Goal: Task Accomplishment & Management: Complete application form

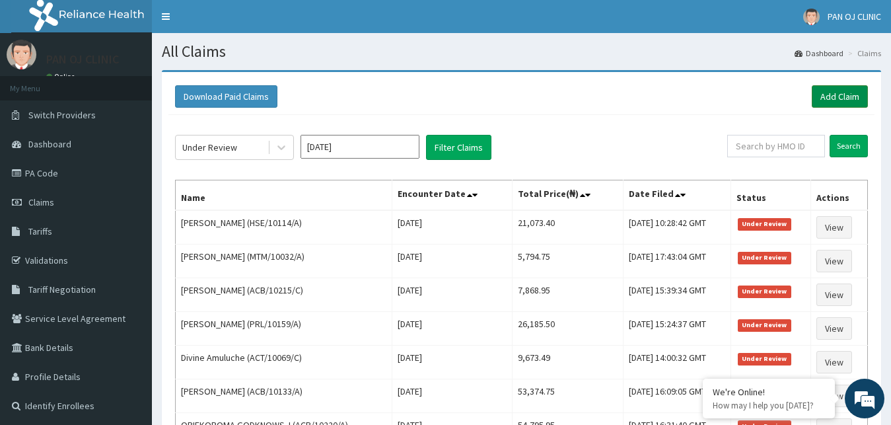
click at [835, 94] on link "Add Claim" at bounding box center [840, 96] width 56 height 22
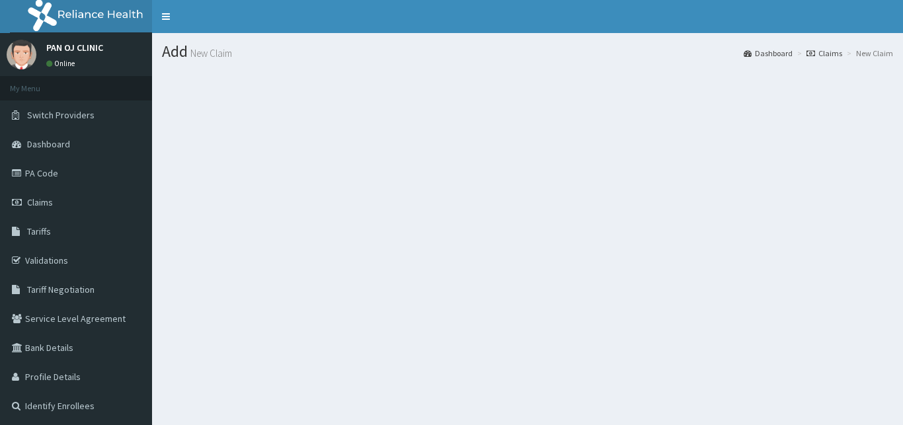
scroll to position [67, 0]
click at [400, 198] on section at bounding box center [527, 142] width 751 height 165
click at [58, 204] on link "Claims" at bounding box center [76, 202] width 152 height 29
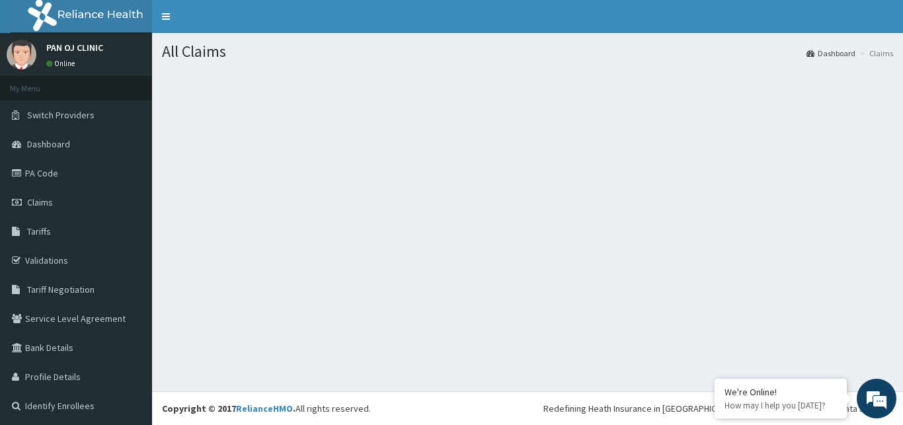
click at [574, 214] on section at bounding box center [527, 142] width 751 height 165
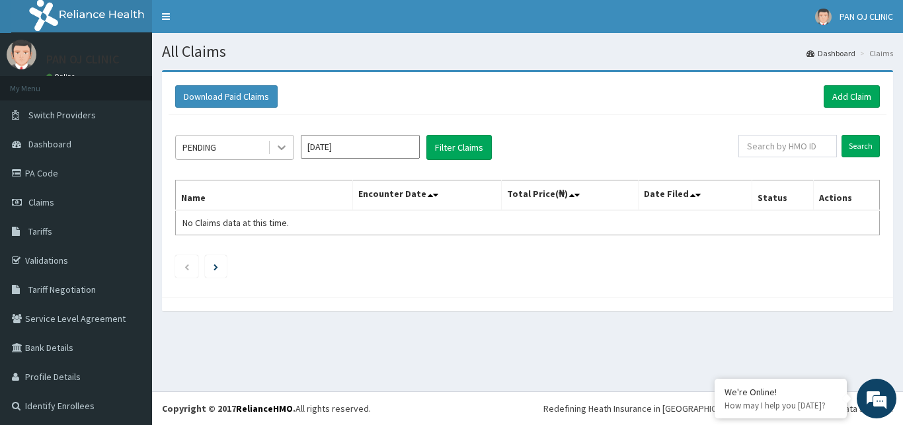
click at [287, 139] on div at bounding box center [282, 147] width 24 height 24
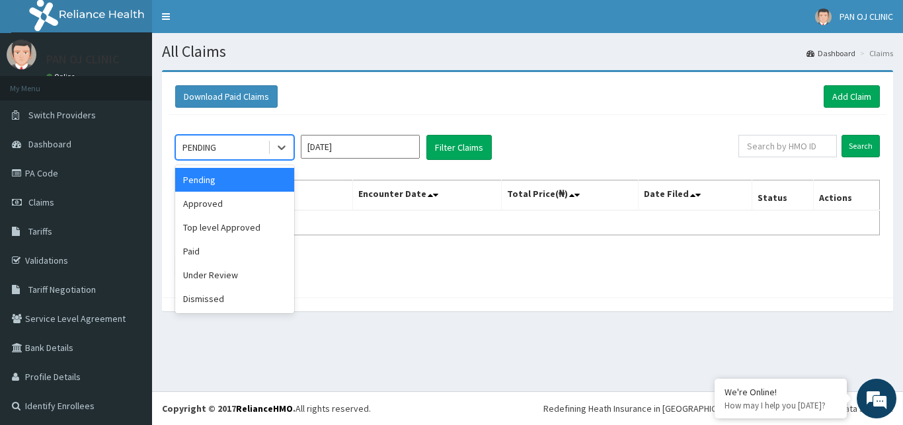
click at [684, 126] on div "option Pending focused, 1 of 6. 6 results available. Use Up and Down to choose …" at bounding box center [527, 203] width 718 height 176
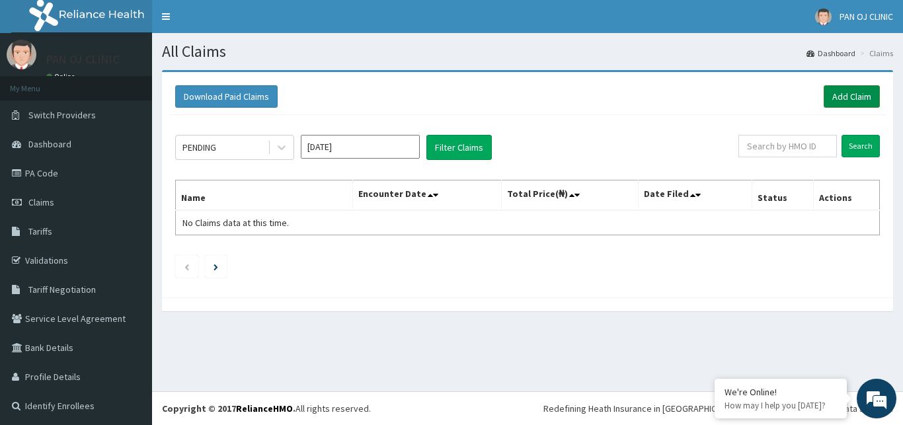
click at [839, 98] on link "Add Claim" at bounding box center [851, 96] width 56 height 22
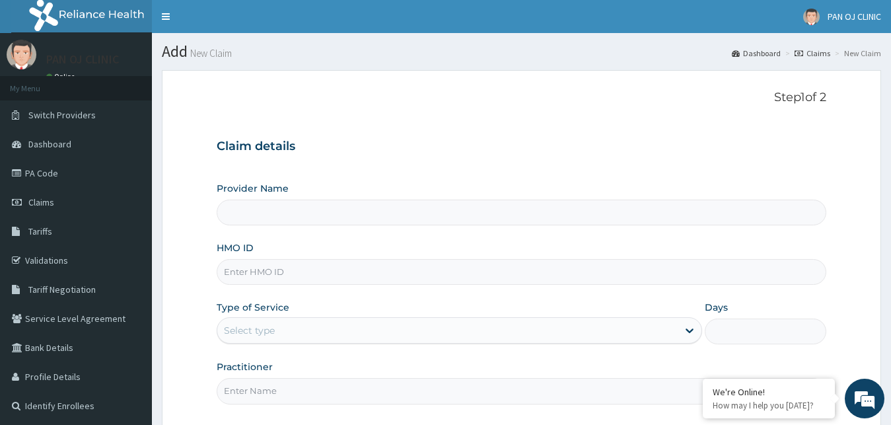
type input "PAN OJ CLINIC"
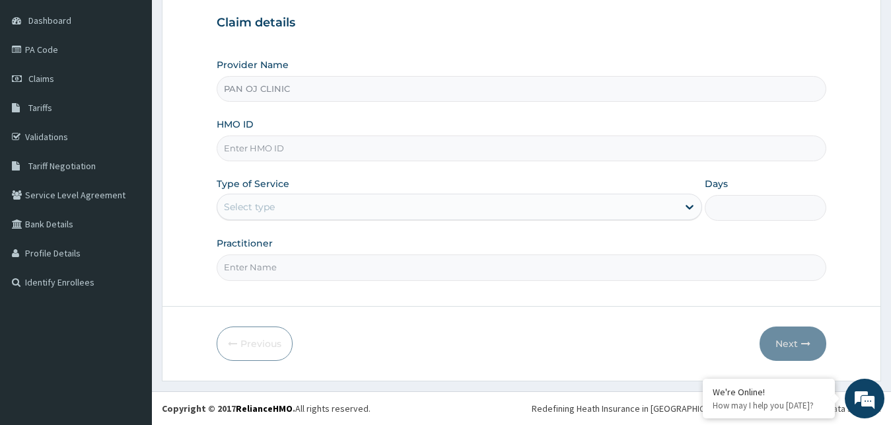
drag, startPoint x: 262, startPoint y: 143, endPoint x: 270, endPoint y: 143, distance: 8.0
click at [262, 144] on input "HMO ID" at bounding box center [522, 148] width 611 height 26
drag, startPoint x: 221, startPoint y: 149, endPoint x: 296, endPoint y: 154, distance: 75.5
click at [296, 154] on input "FON/10026/C" at bounding box center [522, 148] width 611 height 26
type input "FON/10026/C"
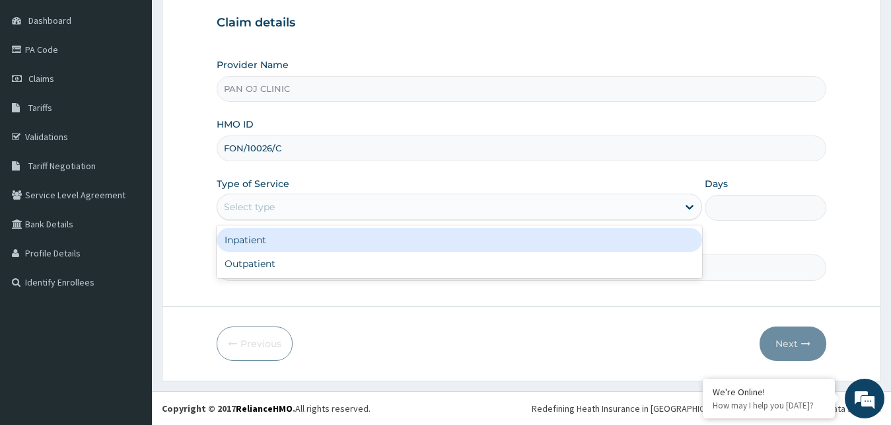
click at [264, 198] on div "Select type" at bounding box center [447, 206] width 461 height 21
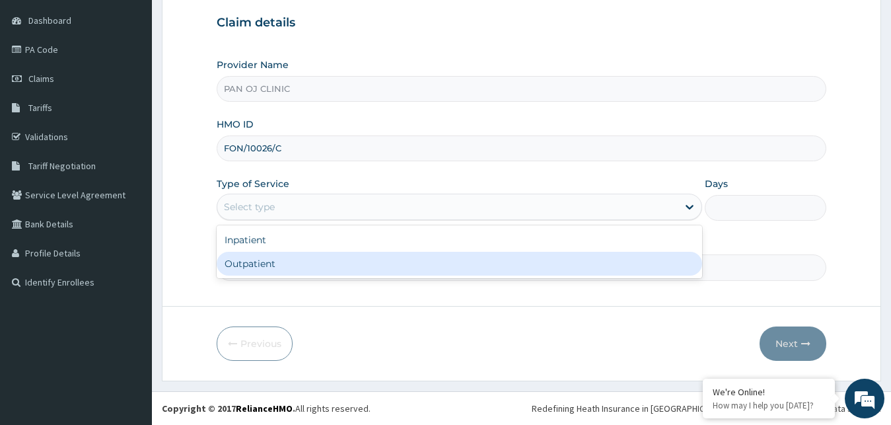
click at [248, 266] on div "Outpatient" at bounding box center [460, 264] width 486 height 24
type input "1"
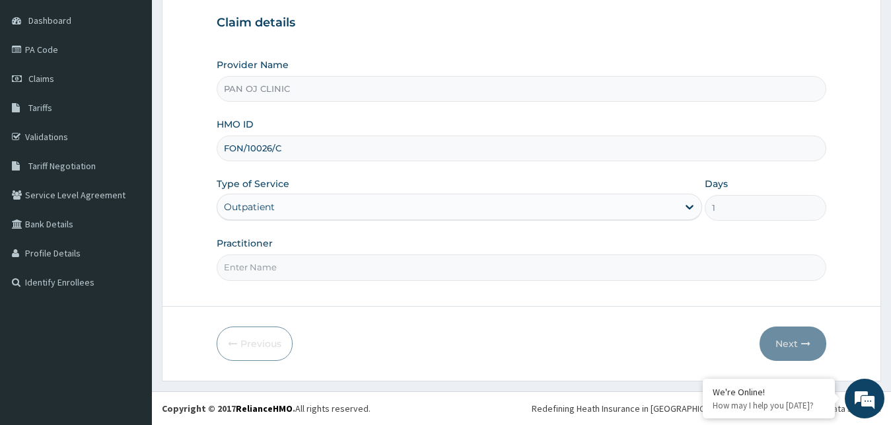
click at [260, 265] on input "Practitioner" at bounding box center [522, 267] width 611 height 26
type input "[PERSON_NAME]"
click at [791, 340] on button "Next" at bounding box center [793, 343] width 67 height 34
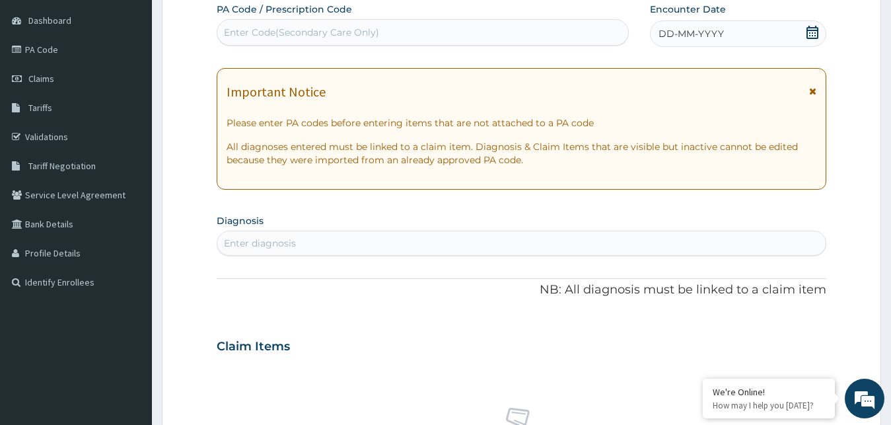
click at [817, 30] on icon at bounding box center [813, 32] width 12 height 13
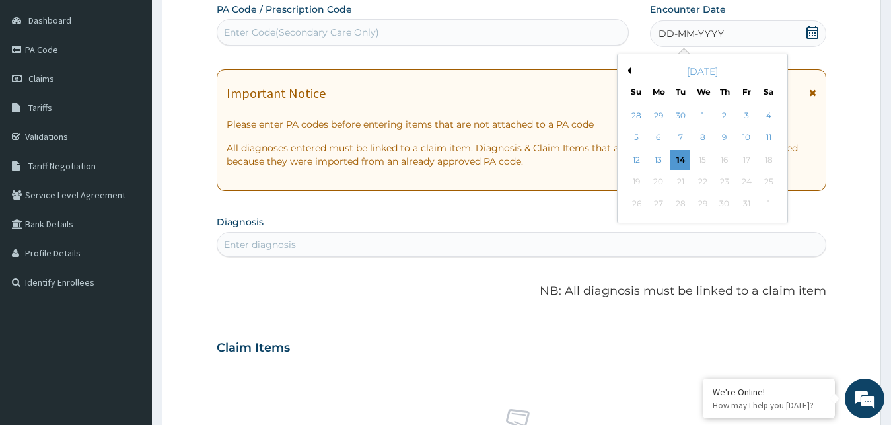
click at [628, 69] on button "Previous Month" at bounding box center [627, 70] width 7 height 7
click at [683, 160] on div "12" at bounding box center [681, 160] width 20 height 20
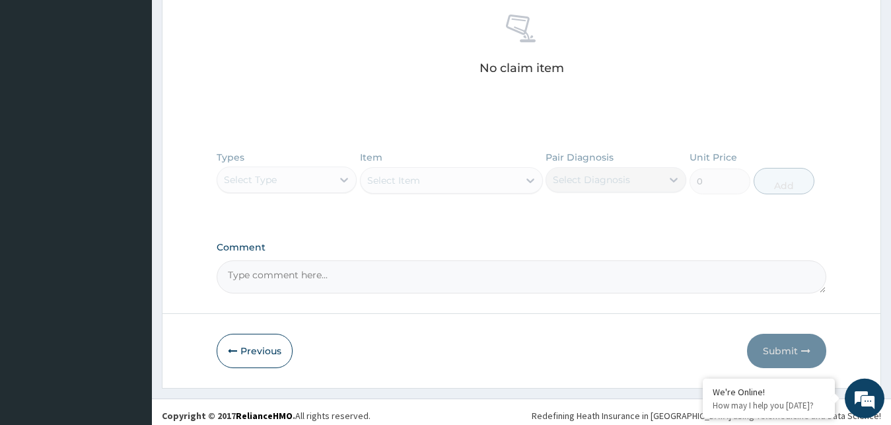
scroll to position [524, 0]
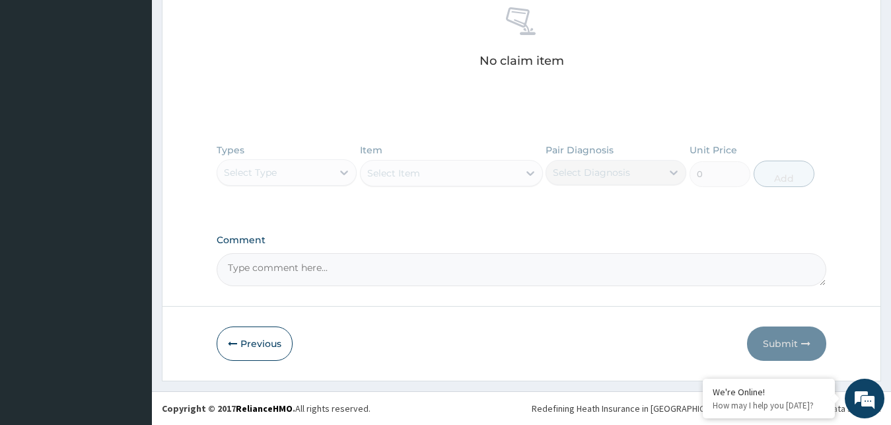
click at [309, 267] on textarea "Comment" at bounding box center [522, 269] width 611 height 33
paste textarea "PA/F4E7F1"
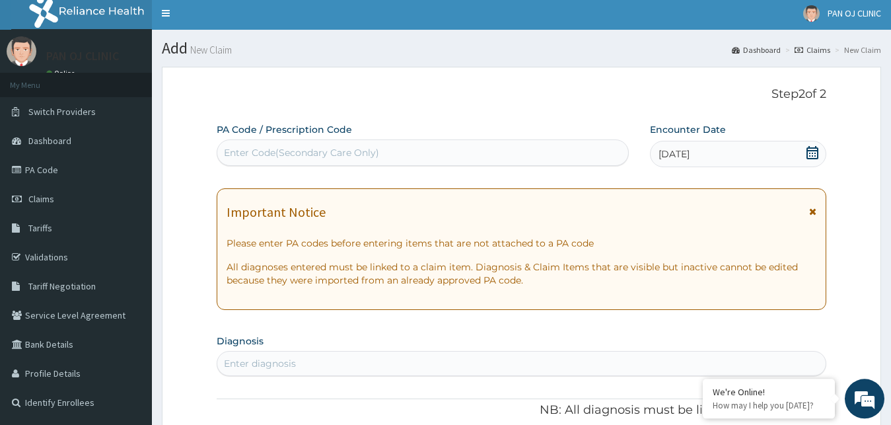
scroll to position [0, 0]
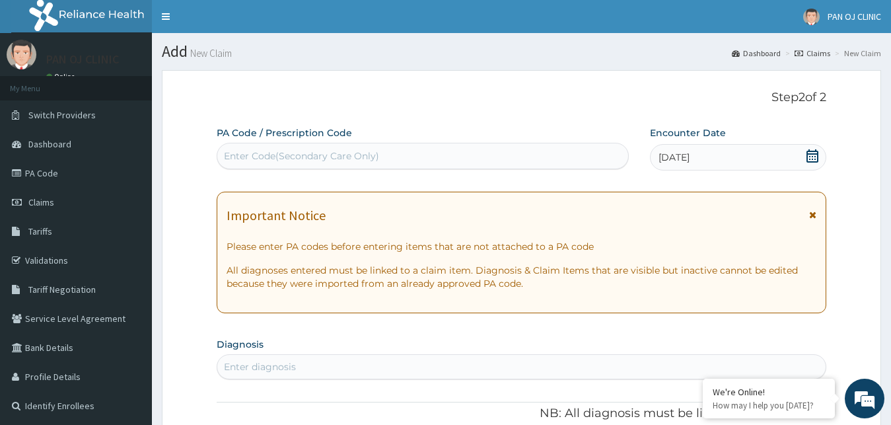
type textarea "PA/F4E7F1"
click at [252, 151] on div "Enter Code(Secondary Care Only)" at bounding box center [301, 155] width 155 height 13
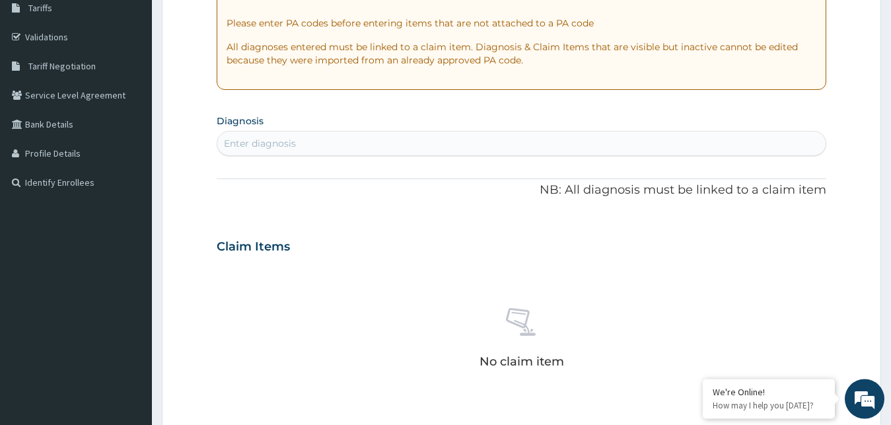
scroll to position [120, 0]
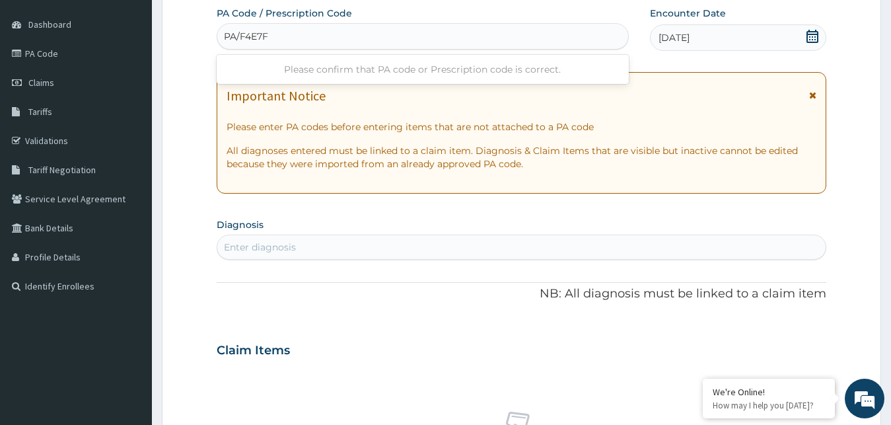
type input "PA/F4E7F1"
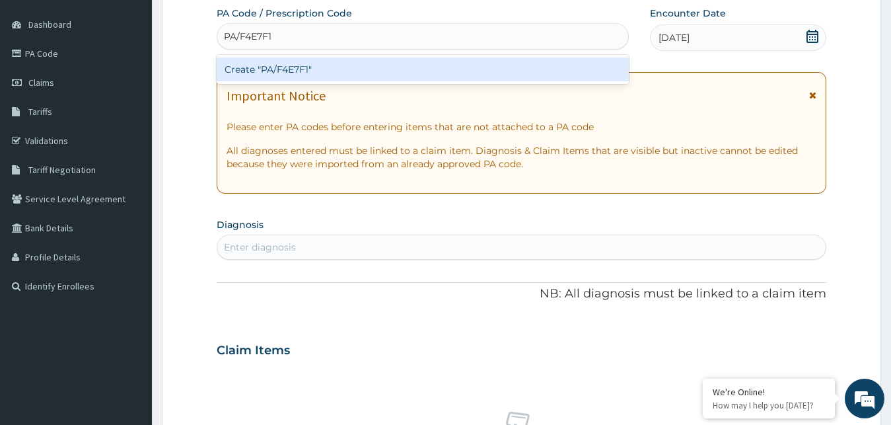
click at [280, 68] on div "Create "PA/F4E7F1"" at bounding box center [423, 69] width 412 height 24
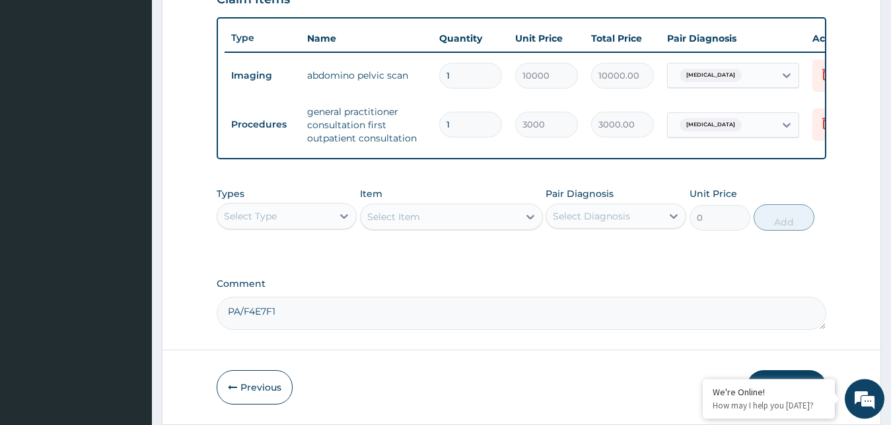
scroll to position [462, 0]
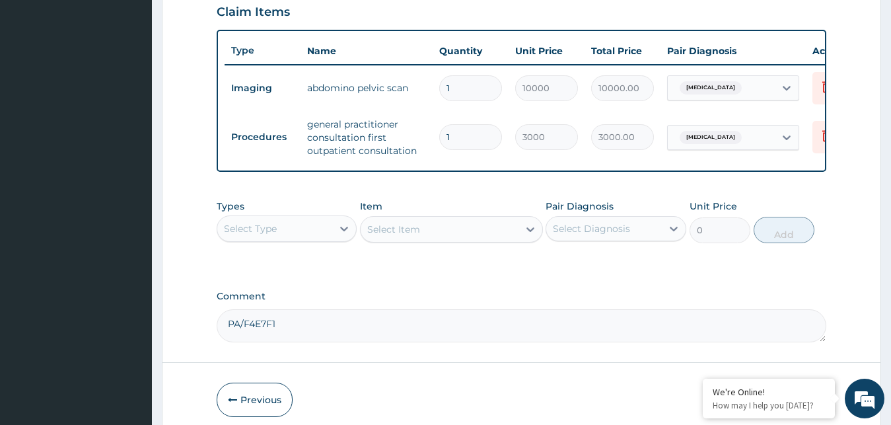
drag, startPoint x: 318, startPoint y: 334, endPoint x: 211, endPoint y: 322, distance: 108.4
click at [217, 322] on textarea "PA/F4E7F1" at bounding box center [522, 325] width 611 height 33
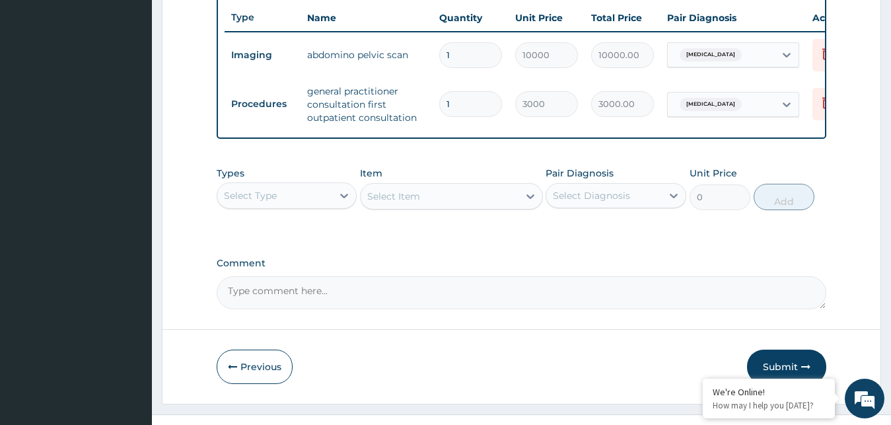
scroll to position [529, 0]
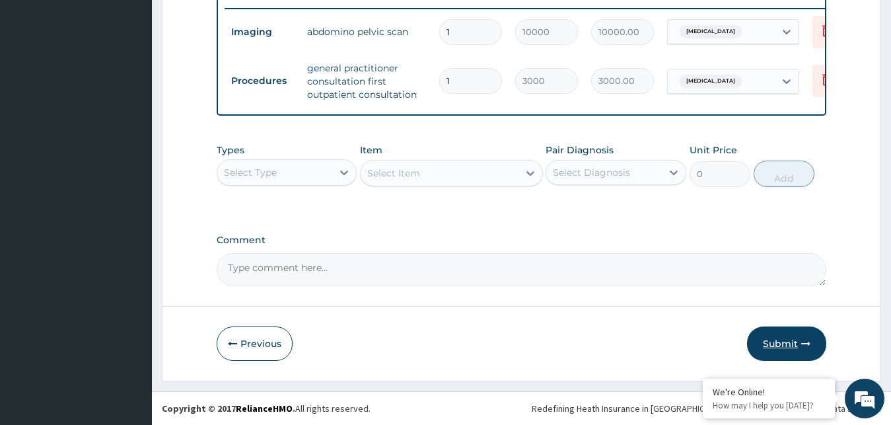
click at [780, 342] on button "Submit" at bounding box center [786, 343] width 79 height 34
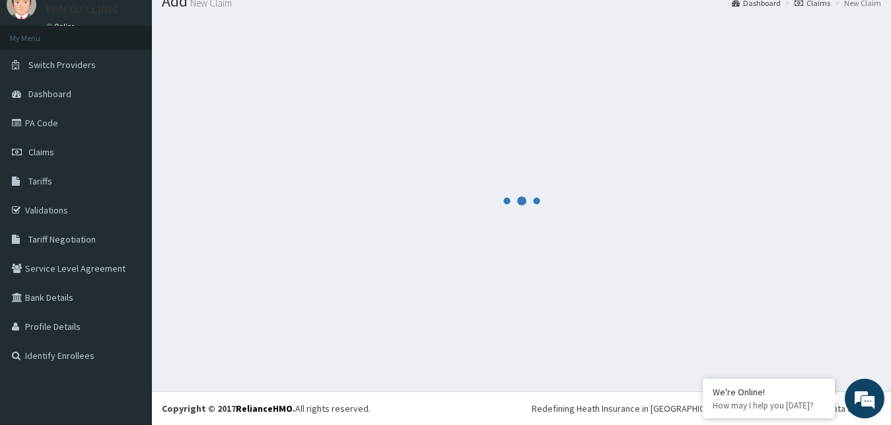
scroll to position [50, 0]
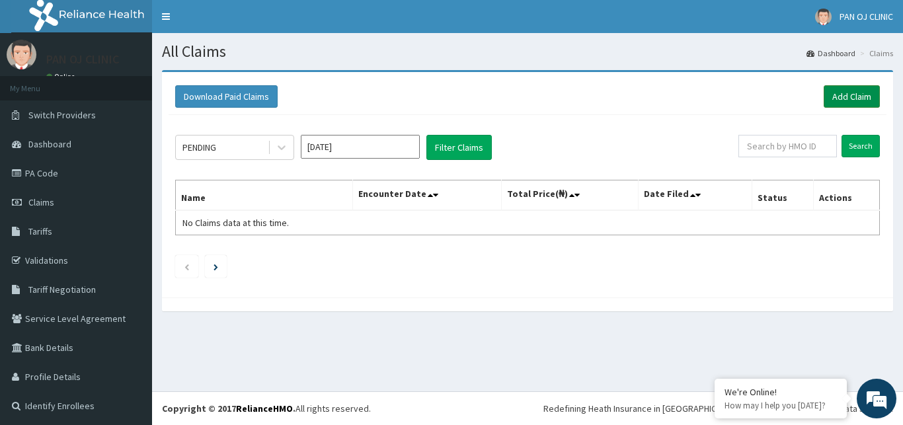
click at [839, 94] on link "Add Claim" at bounding box center [851, 96] width 56 height 22
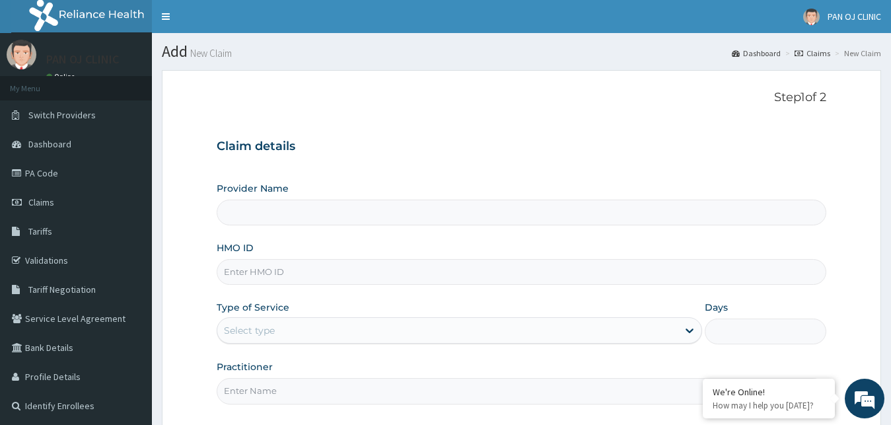
scroll to position [67, 0]
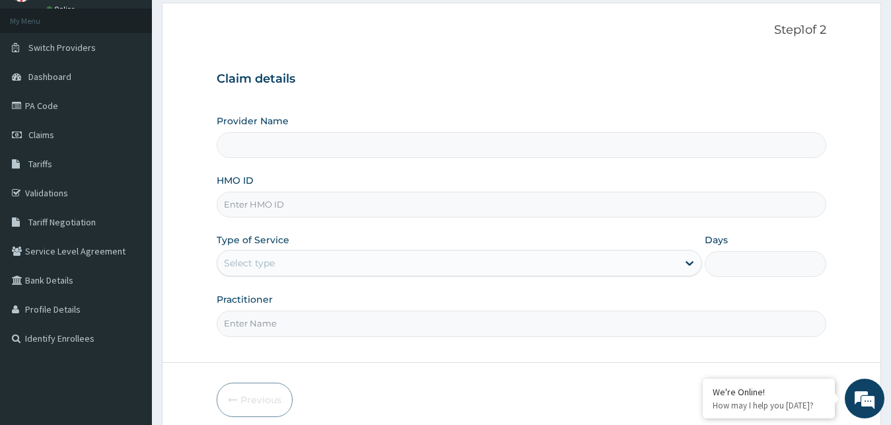
type input "PAN OJ CLINIC"
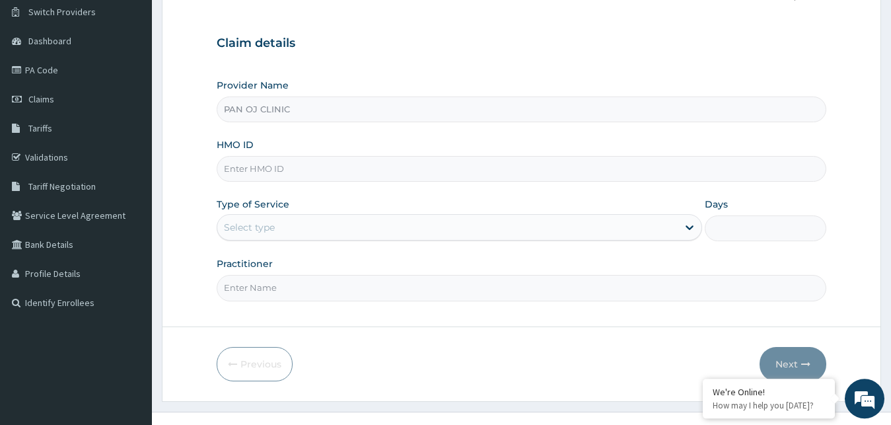
scroll to position [124, 0]
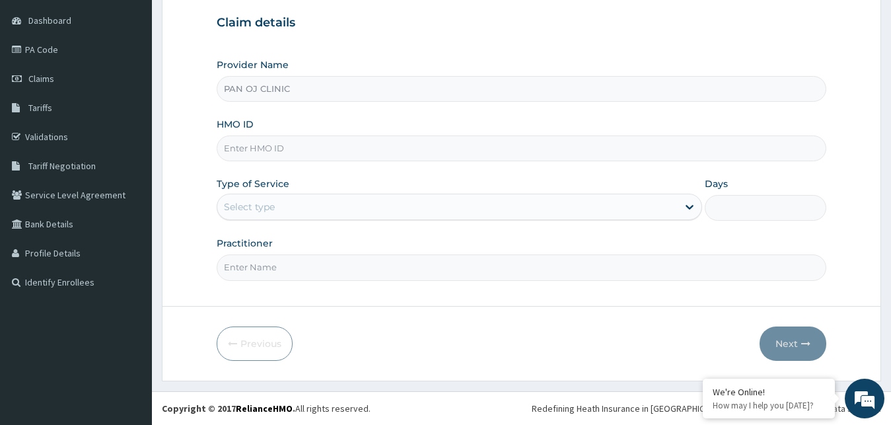
drag, startPoint x: 263, startPoint y: 150, endPoint x: 269, endPoint y: 161, distance: 12.7
click at [264, 150] on input "HMO ID" at bounding box center [522, 148] width 611 height 26
type input "ACB/10102/C"
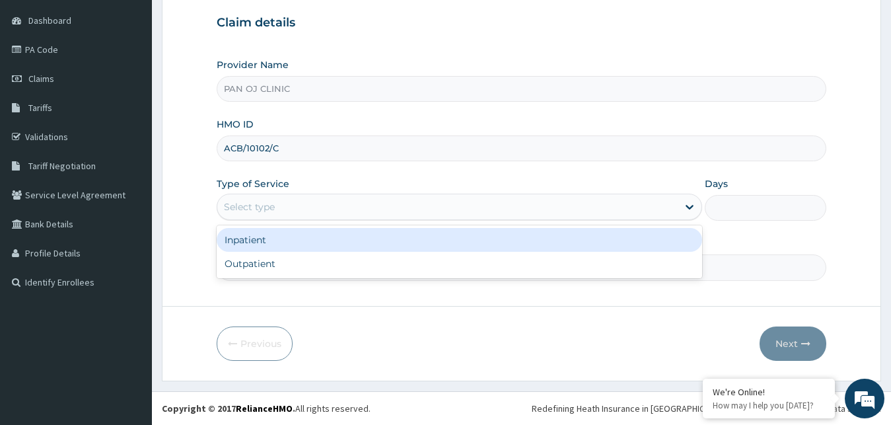
click at [293, 211] on div "Select type" at bounding box center [447, 206] width 461 height 21
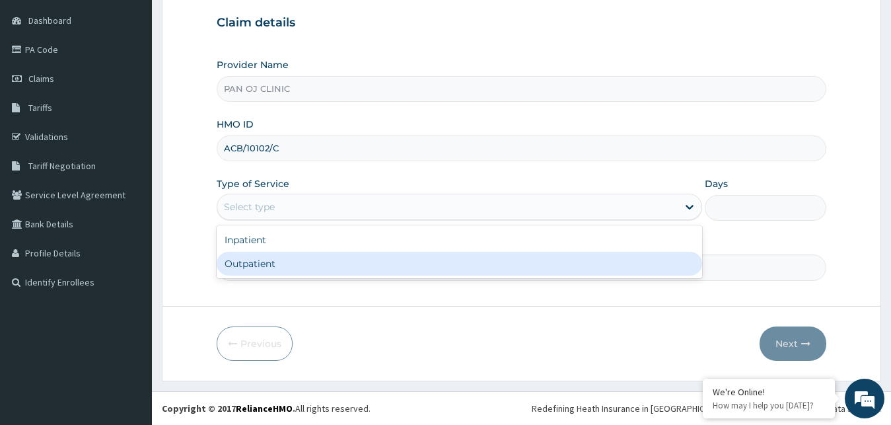
click at [261, 271] on div "Outpatient" at bounding box center [460, 264] width 486 height 24
type input "1"
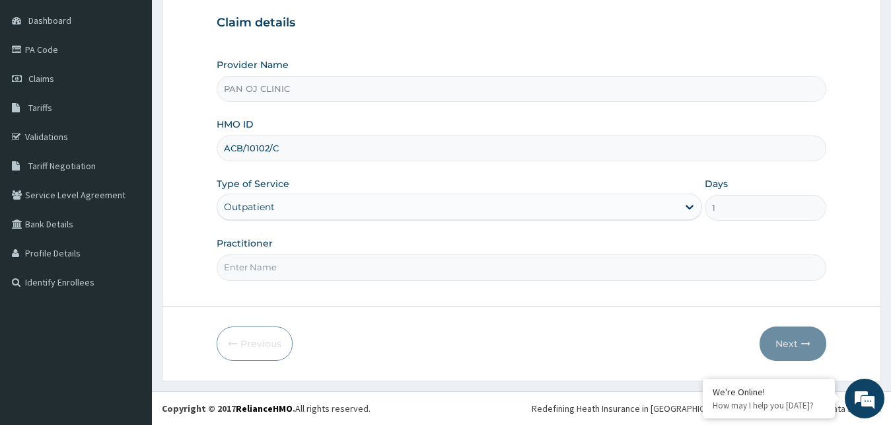
click at [245, 270] on input "Practitioner" at bounding box center [522, 267] width 611 height 26
type input "[PERSON_NAME]"
click at [789, 340] on button "Next" at bounding box center [793, 343] width 67 height 34
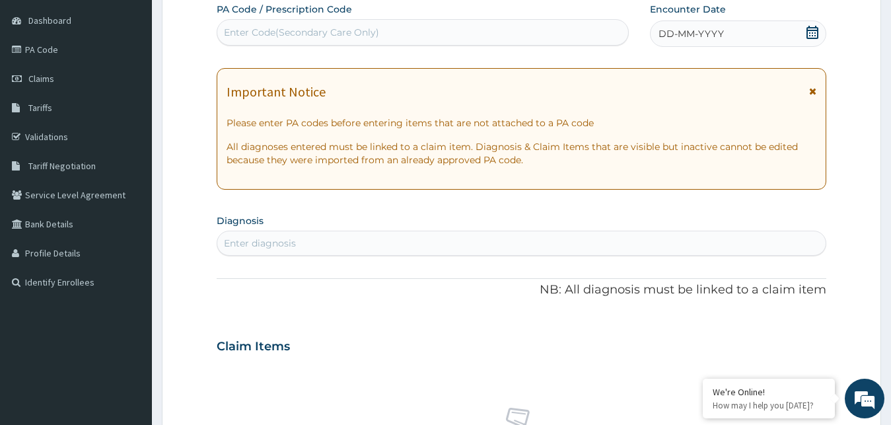
click at [813, 32] on icon at bounding box center [813, 32] width 12 height 13
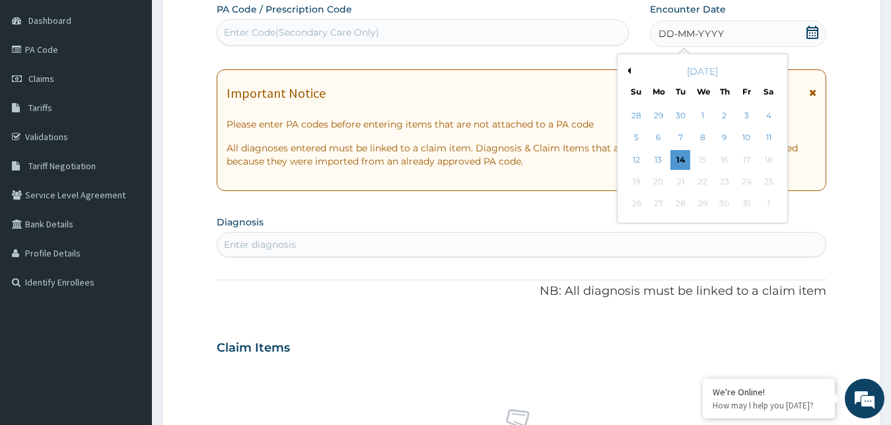
click at [630, 71] on button "Previous Month" at bounding box center [627, 70] width 7 height 7
click at [747, 120] on div "1" at bounding box center [747, 116] width 20 height 20
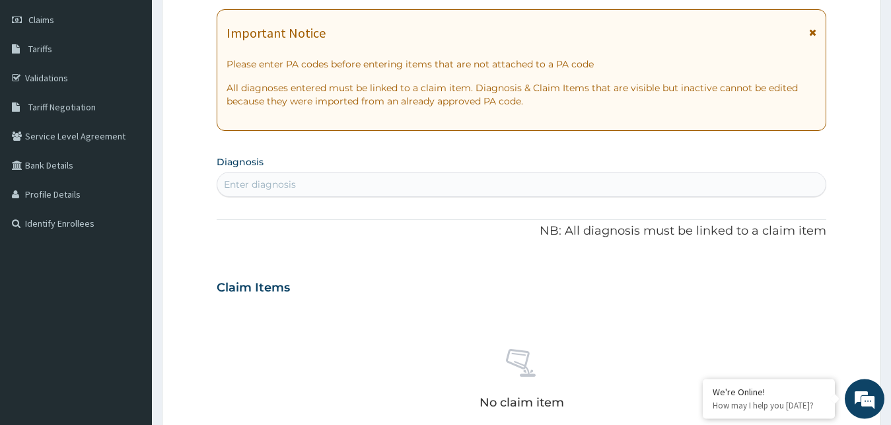
scroll to position [202, 0]
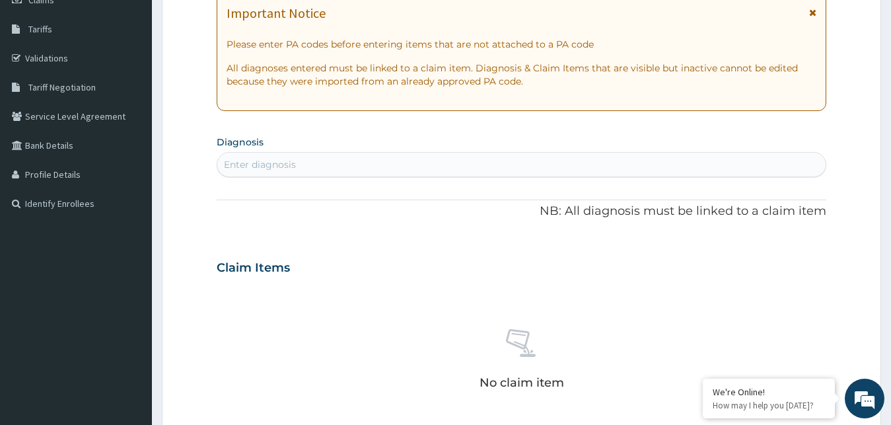
click at [296, 158] on div "Enter diagnosis" at bounding box center [521, 164] width 609 height 21
type input "[MEDICAL_DATA]"
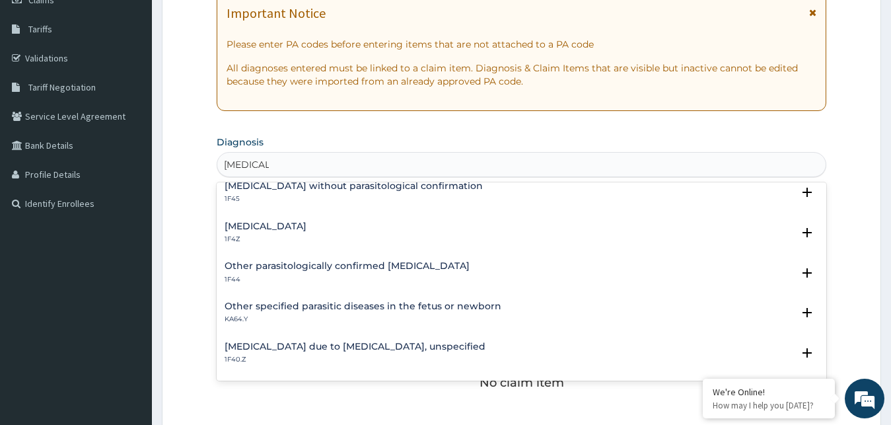
scroll to position [71, 0]
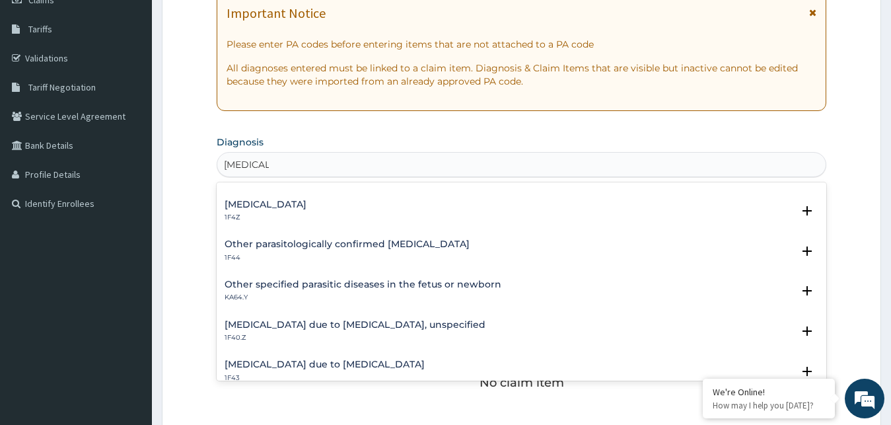
click at [297, 322] on h4 "[MEDICAL_DATA] due to [MEDICAL_DATA], unspecified" at bounding box center [355, 325] width 261 height 10
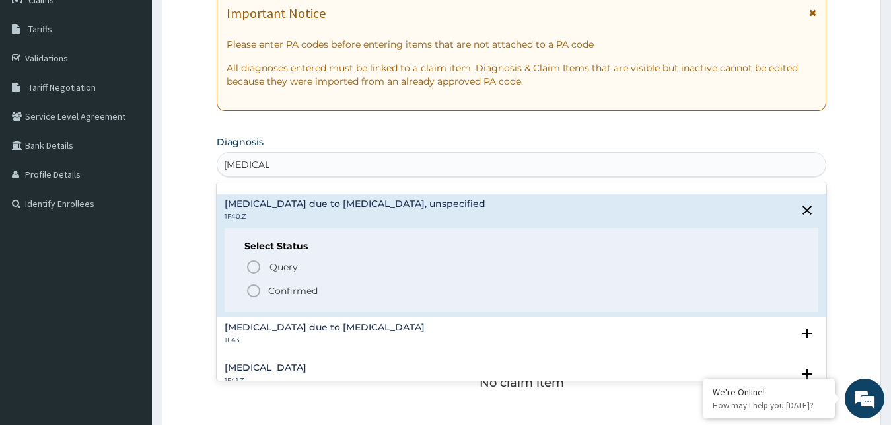
scroll to position [214, 0]
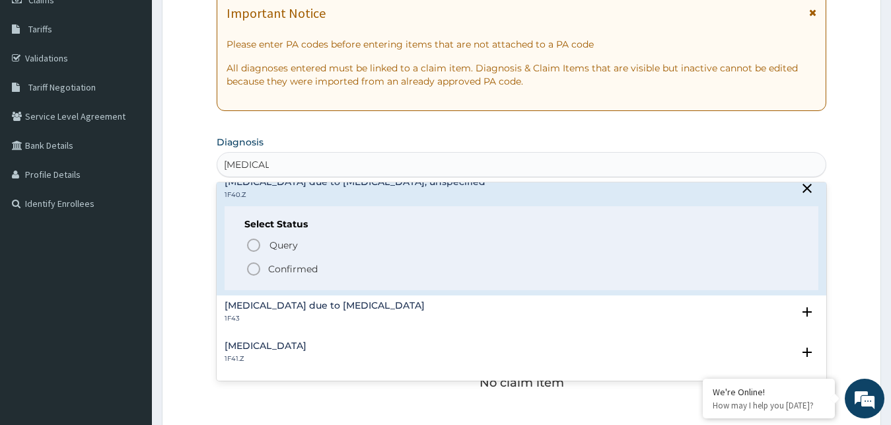
click at [252, 269] on icon "status option filled" at bounding box center [254, 269] width 16 height 16
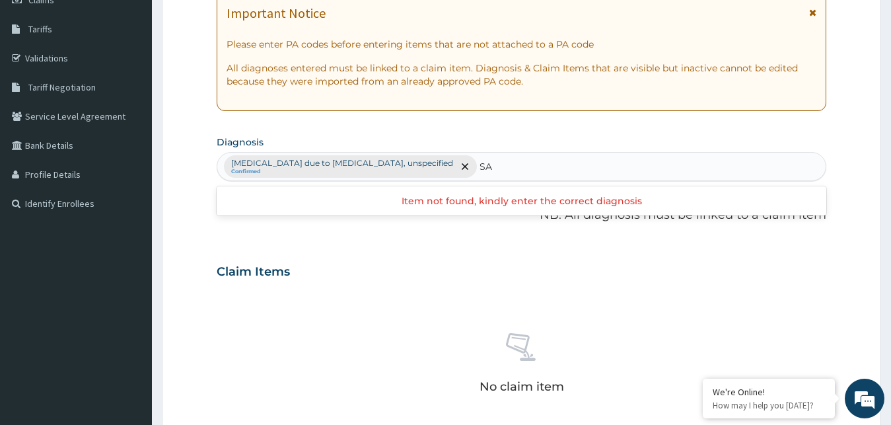
type input "S"
type input "[MEDICAL_DATA]"
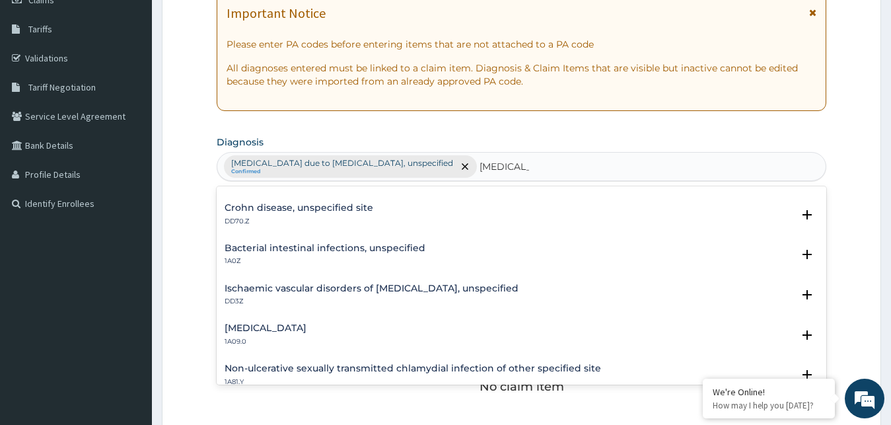
scroll to position [143, 0]
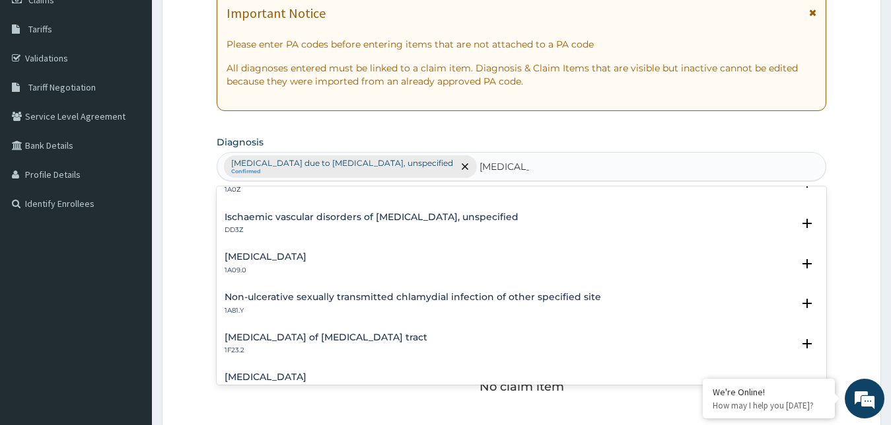
click at [269, 256] on h4 "[MEDICAL_DATA]" at bounding box center [266, 257] width 82 height 10
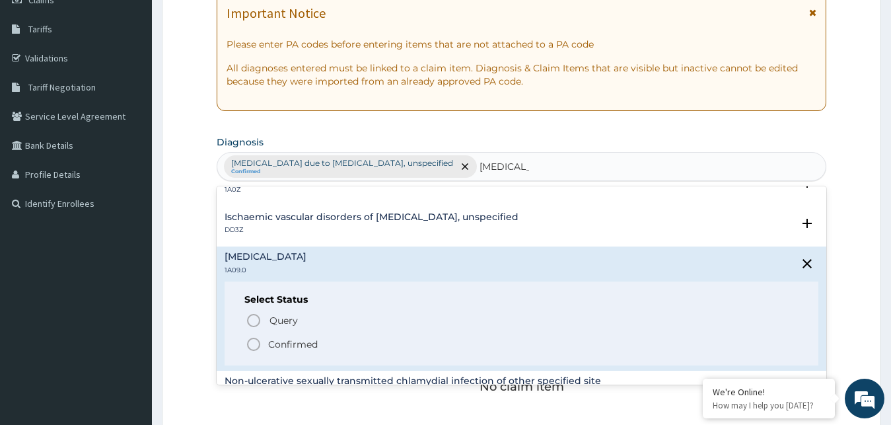
click at [254, 346] on icon "status option filled" at bounding box center [254, 344] width 16 height 16
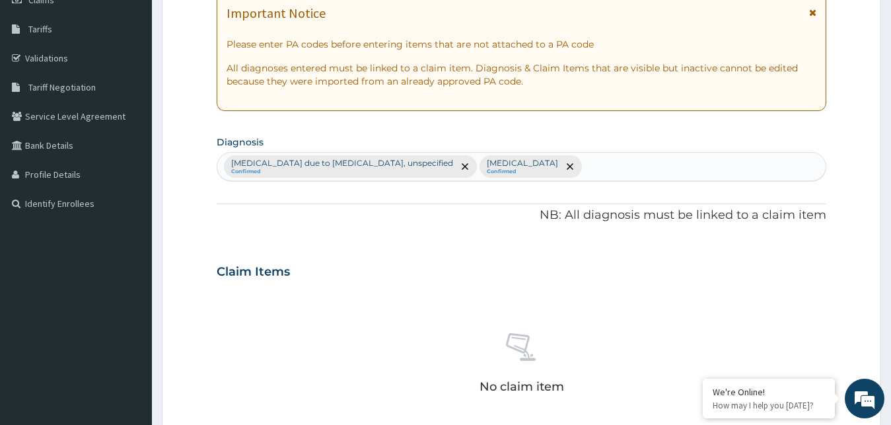
scroll to position [528, 0]
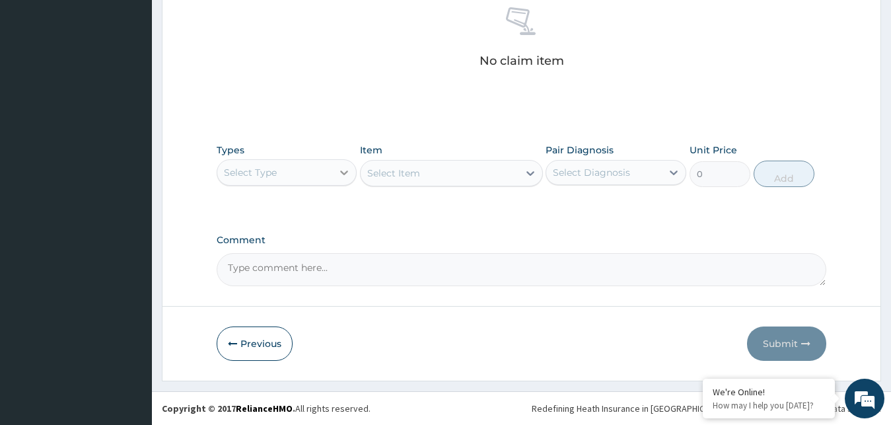
click at [336, 168] on div at bounding box center [344, 173] width 24 height 24
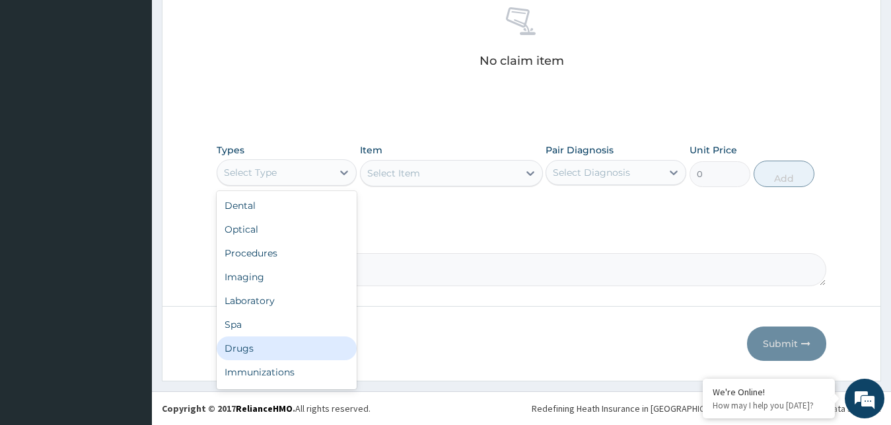
drag, startPoint x: 266, startPoint y: 345, endPoint x: 295, endPoint y: 319, distance: 38.9
click at [267, 345] on div "Drugs" at bounding box center [287, 348] width 141 height 24
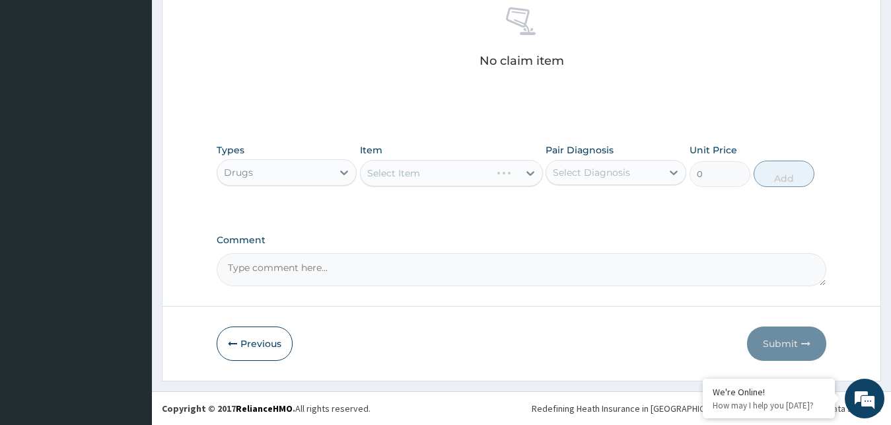
click at [519, 170] on div "Select Item" at bounding box center [451, 173] width 183 height 26
click at [512, 173] on div "Select Item" at bounding box center [451, 173] width 183 height 26
click at [519, 170] on div "Select Item" at bounding box center [451, 173] width 183 height 26
click at [521, 178] on div "Select Item" at bounding box center [451, 173] width 183 height 26
click at [513, 174] on div "Select Item" at bounding box center [440, 173] width 158 height 21
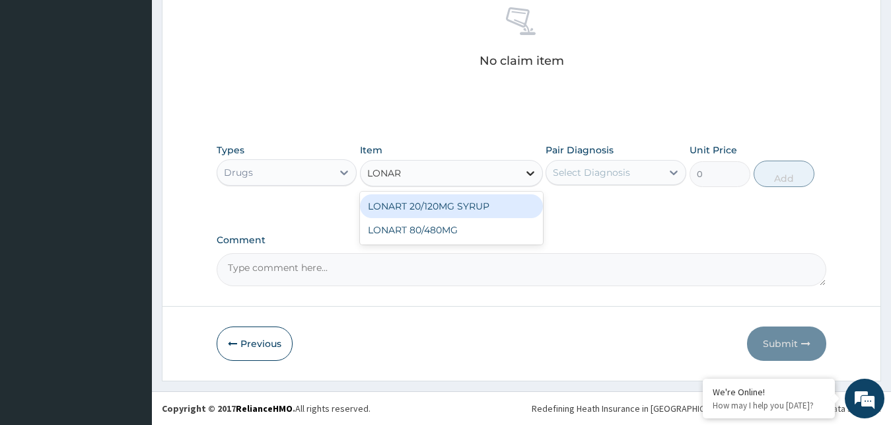
type input "LONART"
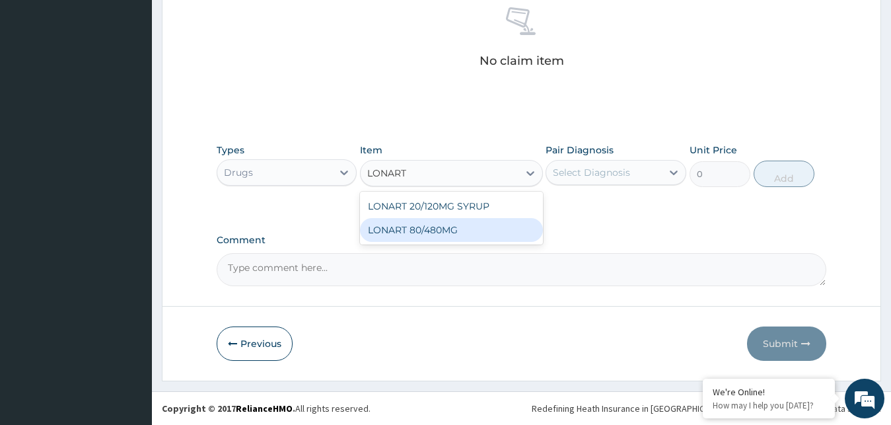
click at [455, 234] on div "LONART 80/480MG" at bounding box center [451, 230] width 183 height 24
type input "340.91748046875"
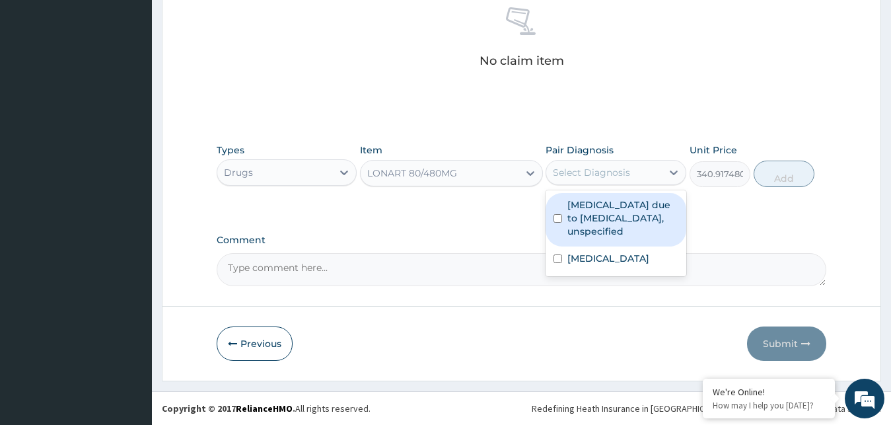
click at [637, 175] on div "Select Diagnosis" at bounding box center [604, 172] width 116 height 21
drag, startPoint x: 605, startPoint y: 223, endPoint x: 640, endPoint y: 215, distance: 35.9
click at [605, 223] on label "[MEDICAL_DATA] due to [MEDICAL_DATA], unspecified" at bounding box center [623, 218] width 111 height 40
checkbox input "true"
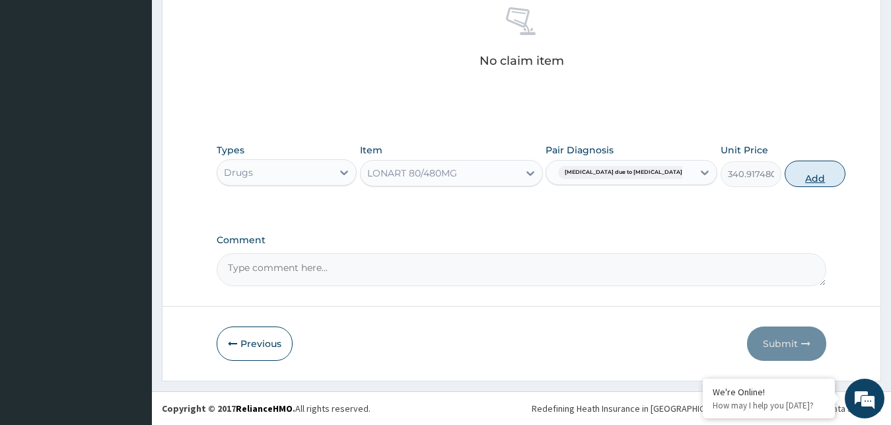
click at [788, 173] on button "Add" at bounding box center [815, 174] width 61 height 26
type input "0"
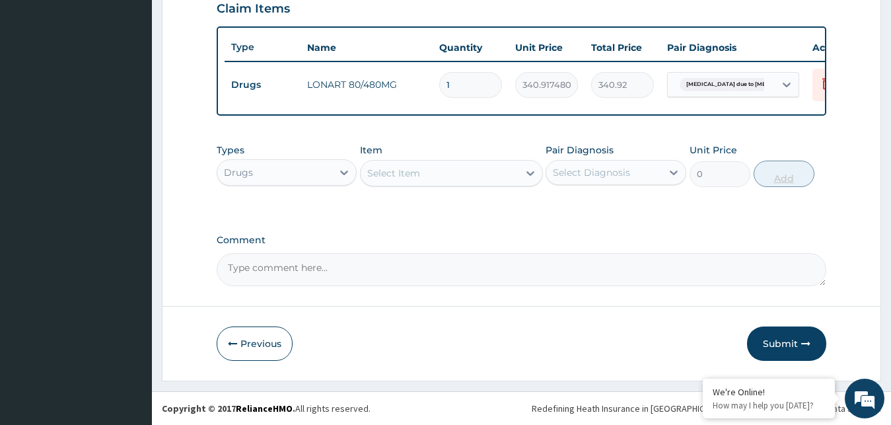
scroll to position [476, 0]
type input "0.00"
type input "6"
type input "2045.50"
type input "6"
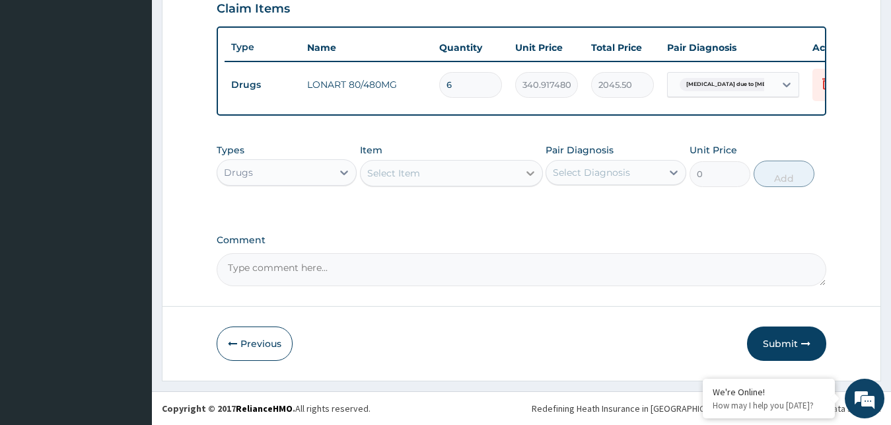
click at [519, 173] on div at bounding box center [531, 173] width 24 height 24
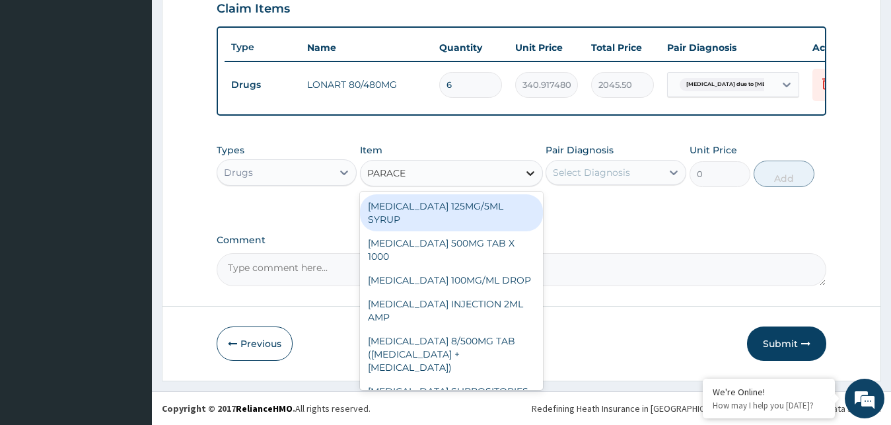
type input "PARACET"
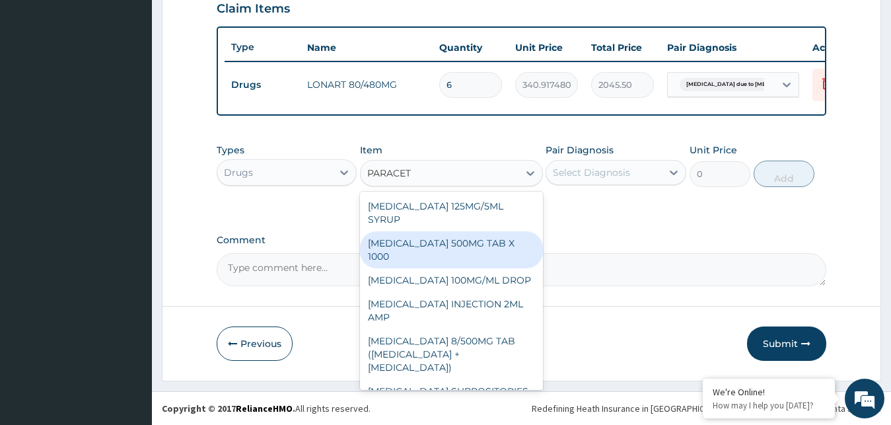
drag, startPoint x: 462, startPoint y: 248, endPoint x: 485, endPoint y: 237, distance: 25.4
click at [463, 248] on div "[MEDICAL_DATA] 500MG TAB X 1000" at bounding box center [451, 249] width 183 height 37
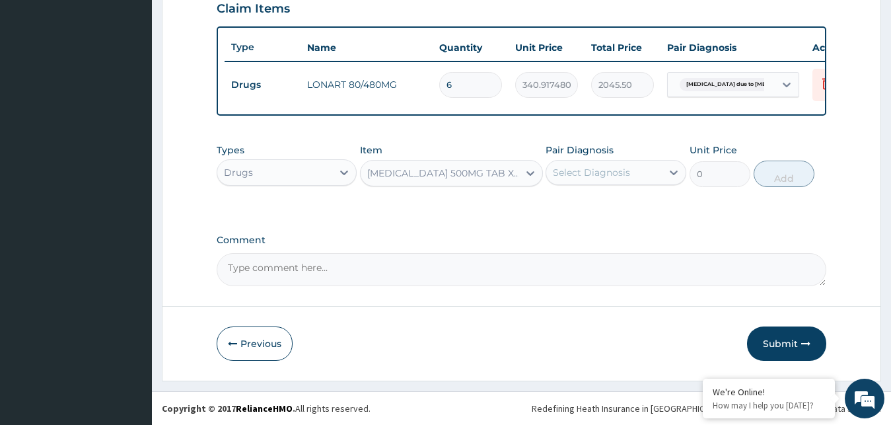
type input "11.02499961853027"
click at [651, 172] on div "Select Diagnosis" at bounding box center [604, 172] width 116 height 21
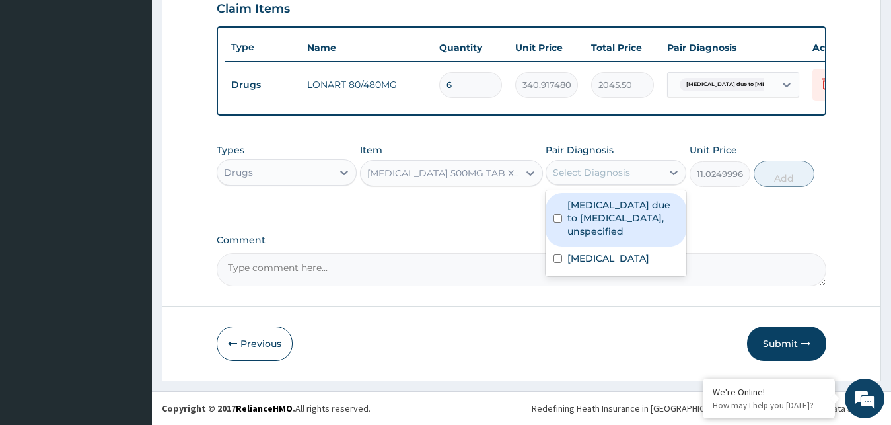
click at [612, 231] on label "[MEDICAL_DATA] due to [MEDICAL_DATA], unspecified" at bounding box center [623, 218] width 111 height 40
checkbox input "true"
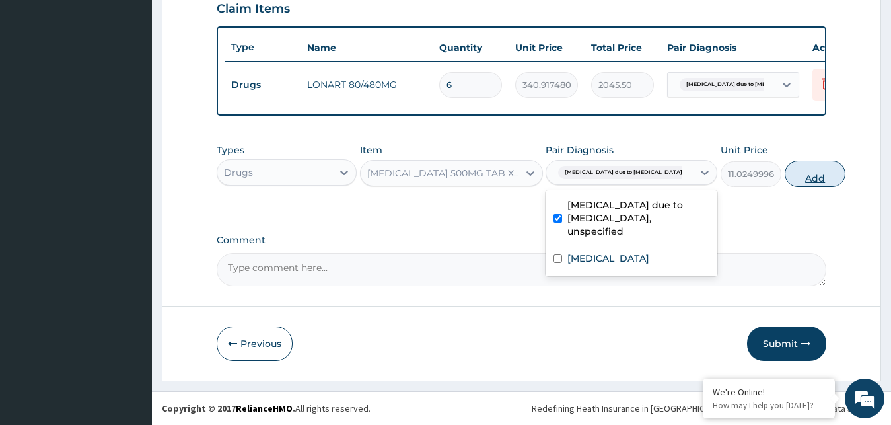
click at [785, 173] on button "Add" at bounding box center [815, 174] width 61 height 26
type input "0"
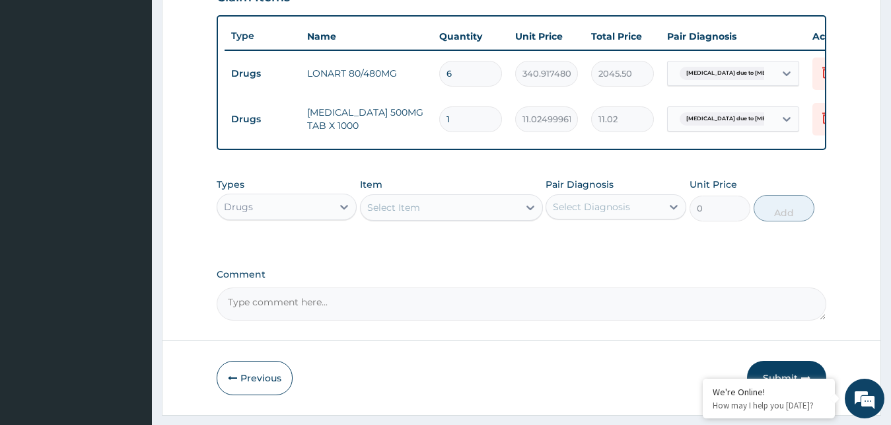
type input "12"
type input "132.30"
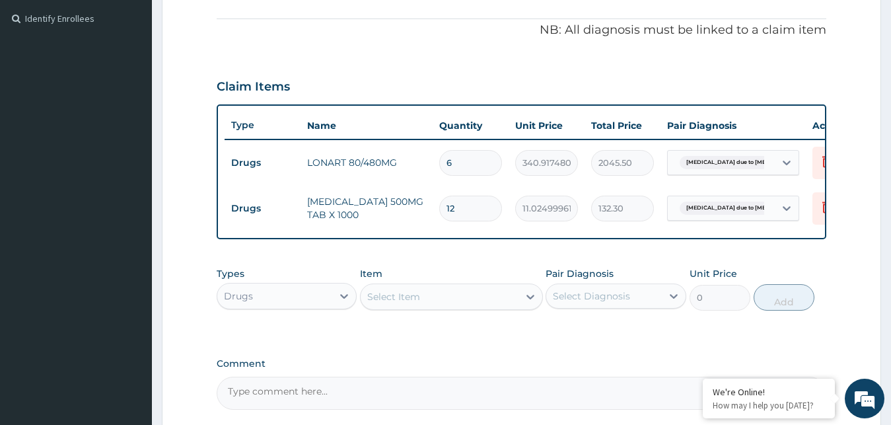
scroll to position [522, 0]
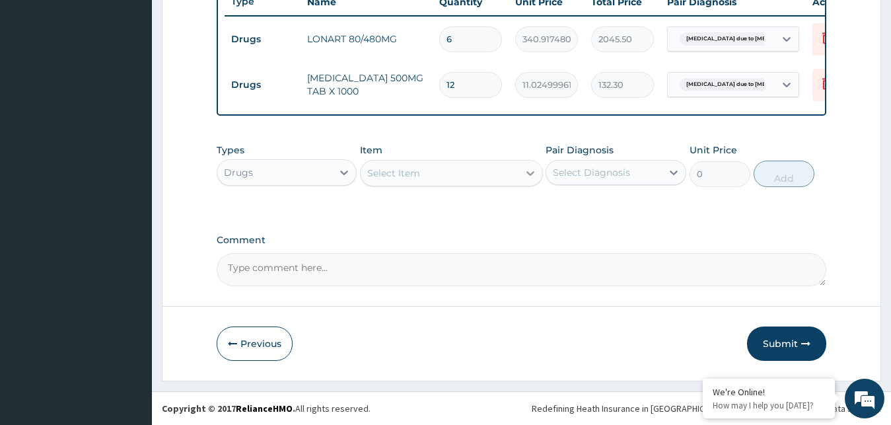
type input "12"
click at [527, 170] on icon at bounding box center [530, 173] width 13 height 13
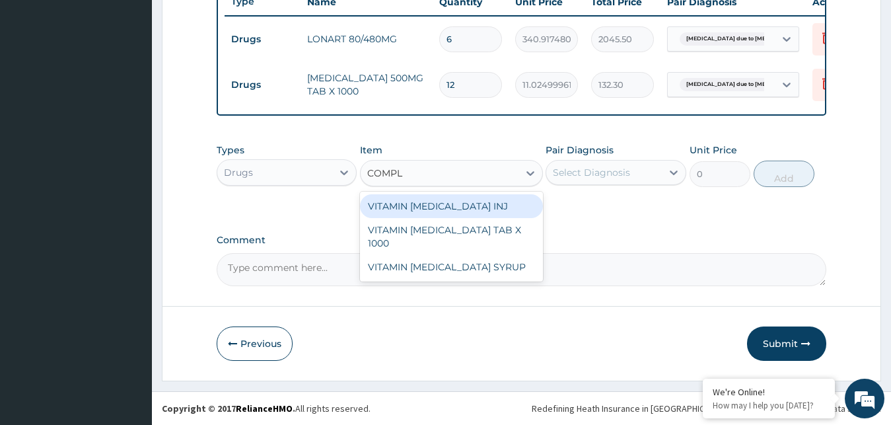
type input "COMPLE"
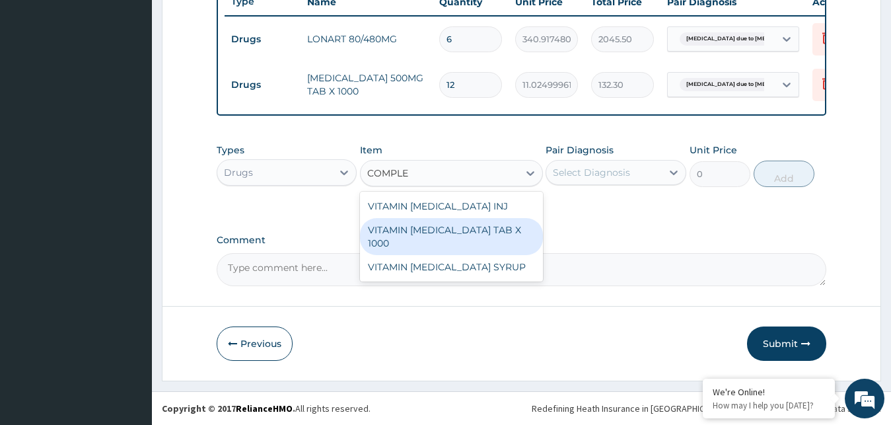
click at [494, 231] on div "VITAMIN [MEDICAL_DATA] TAB X 1000" at bounding box center [451, 236] width 183 height 37
type input "52.5"
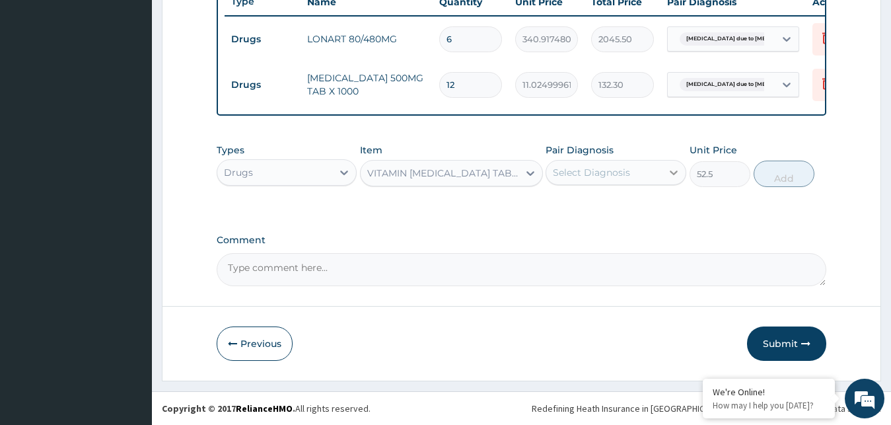
click at [665, 170] on div at bounding box center [674, 173] width 24 height 24
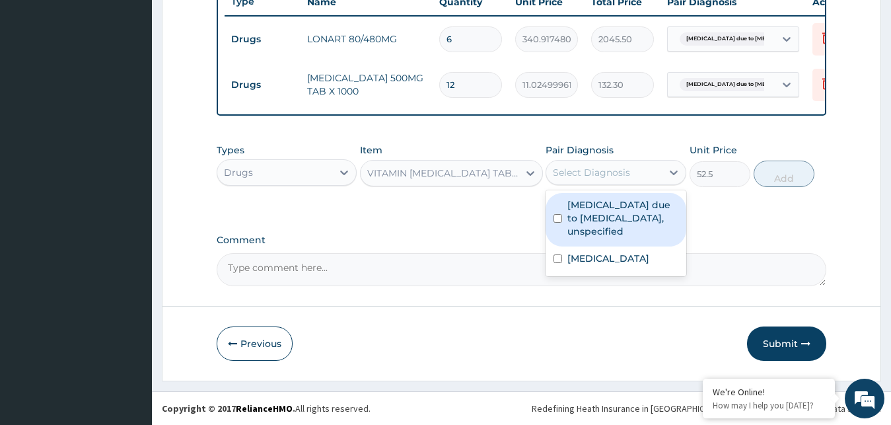
click at [604, 238] on label "[MEDICAL_DATA] due to [MEDICAL_DATA], unspecified" at bounding box center [623, 218] width 111 height 40
checkbox input "true"
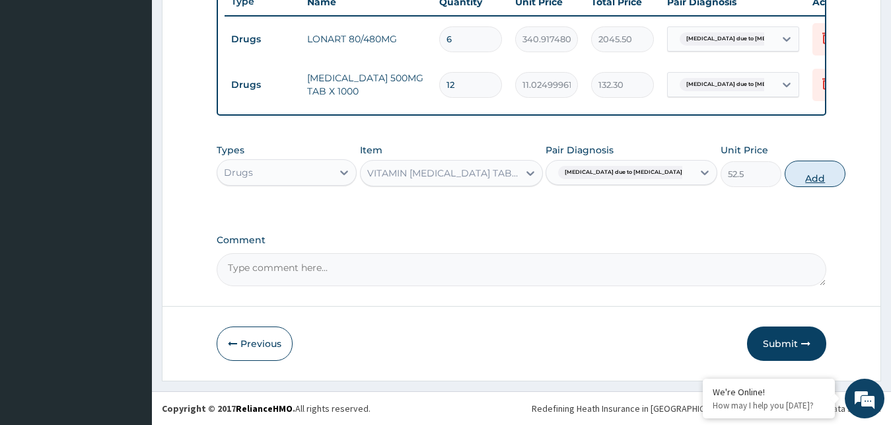
click at [785, 172] on button "Add" at bounding box center [815, 174] width 61 height 26
type input "0"
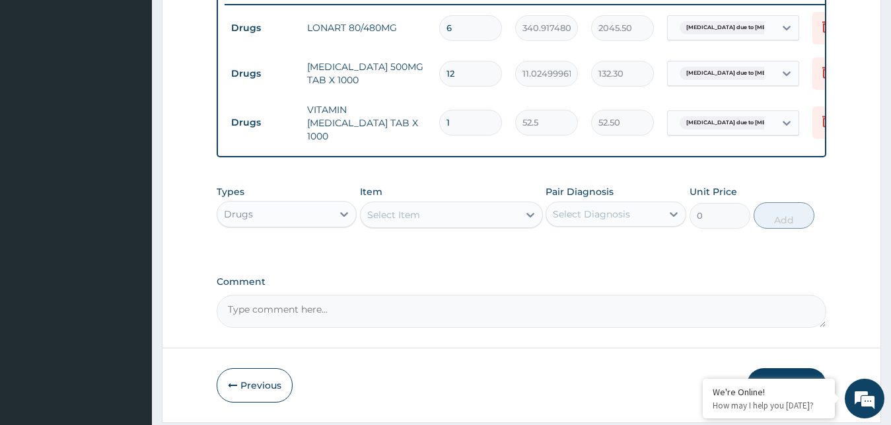
type input "0.00"
type input "2"
type input "105.00"
type input "28"
type input "1470.00"
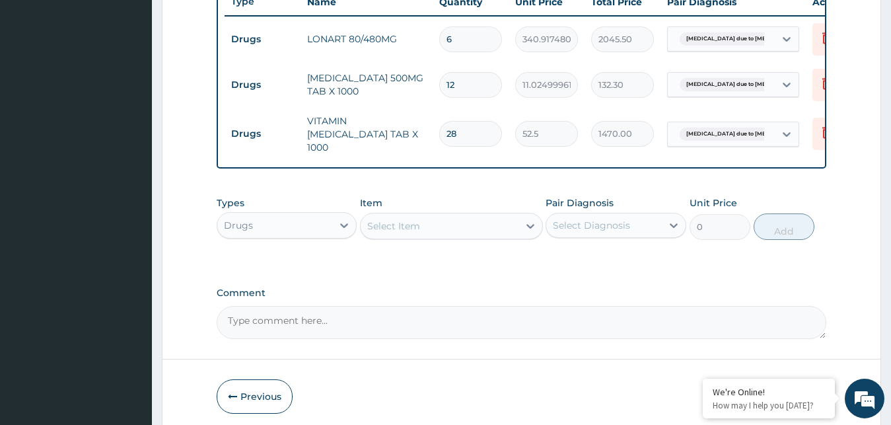
scroll to position [568, 0]
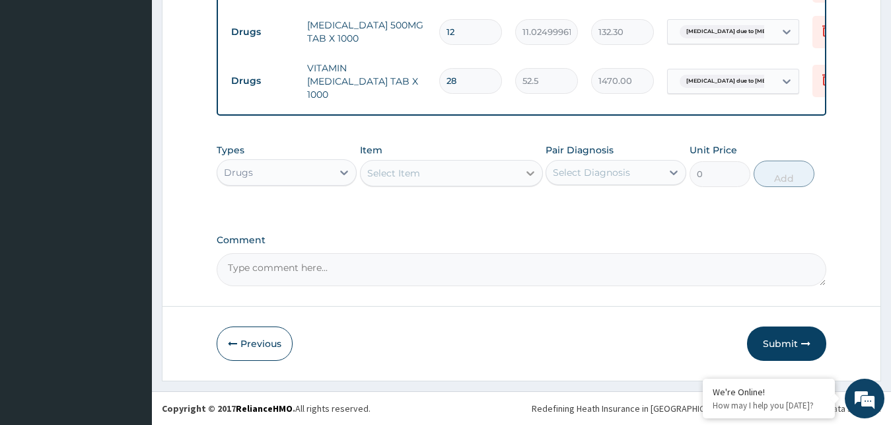
type input "28"
click at [530, 169] on icon at bounding box center [530, 173] width 13 height 13
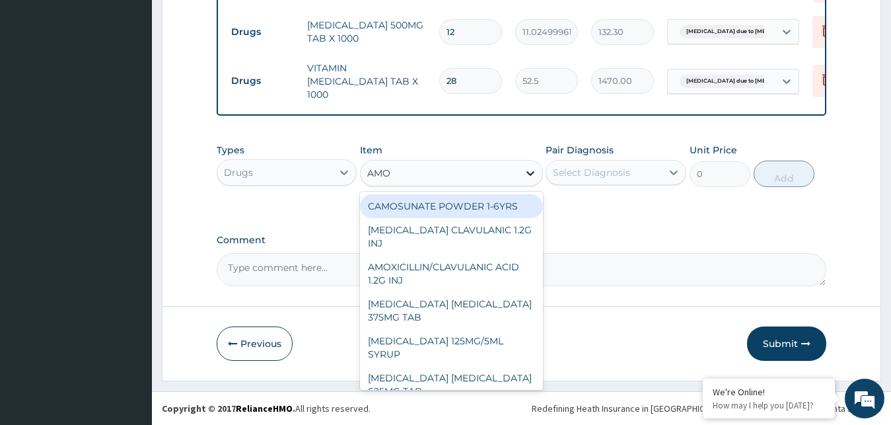
type input "AMOX"
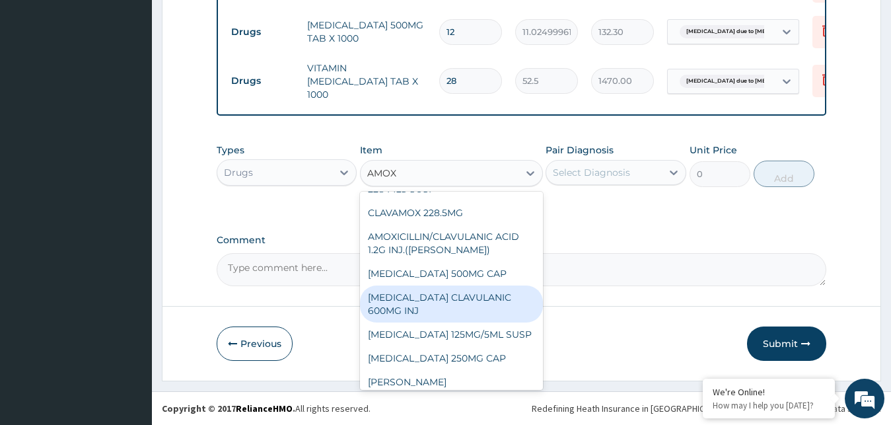
scroll to position [235, 0]
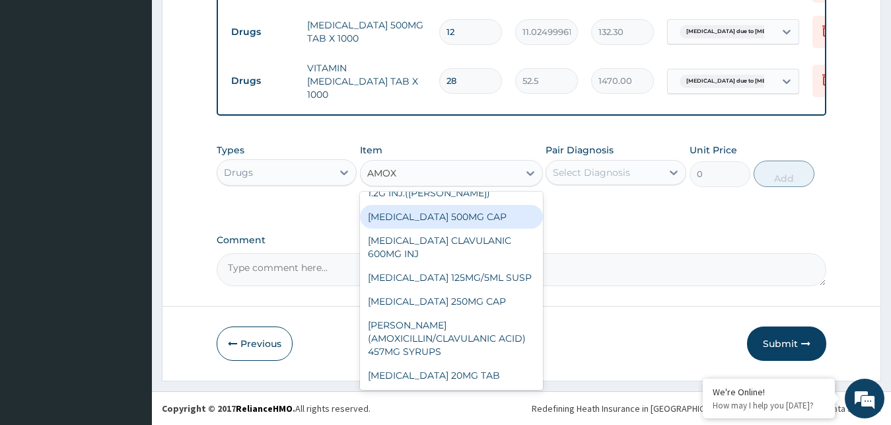
click at [437, 215] on div "[MEDICAL_DATA] 500MG CAP" at bounding box center [451, 217] width 183 height 24
type input "35"
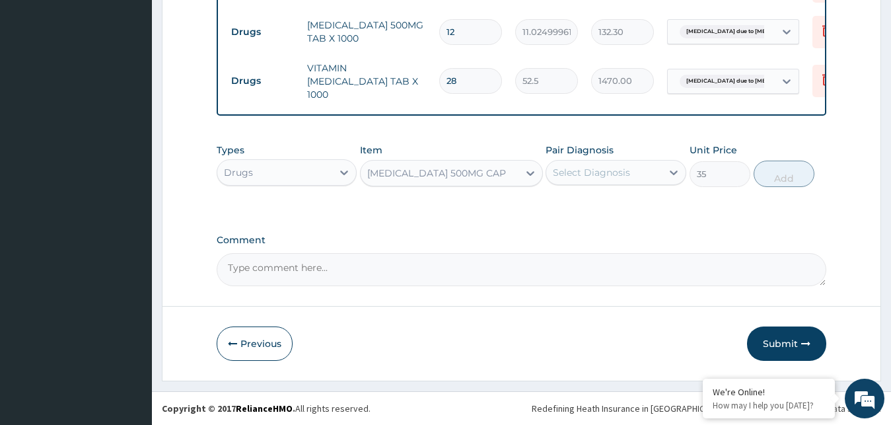
click at [653, 176] on div "Select Diagnosis" at bounding box center [604, 172] width 116 height 21
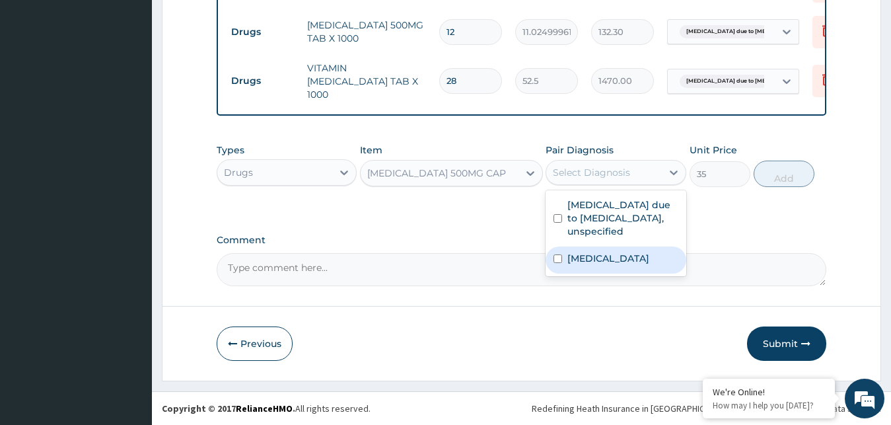
click at [601, 265] on label "[MEDICAL_DATA]" at bounding box center [609, 258] width 82 height 13
checkbox input "true"
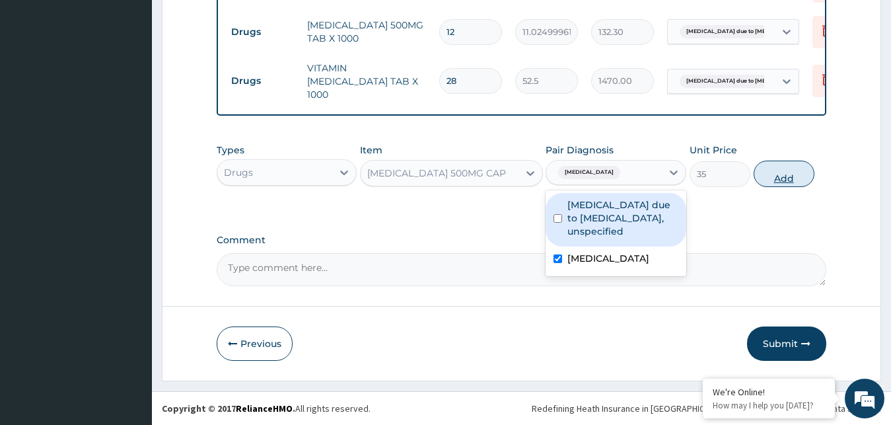
click at [794, 178] on button "Add" at bounding box center [784, 174] width 61 height 26
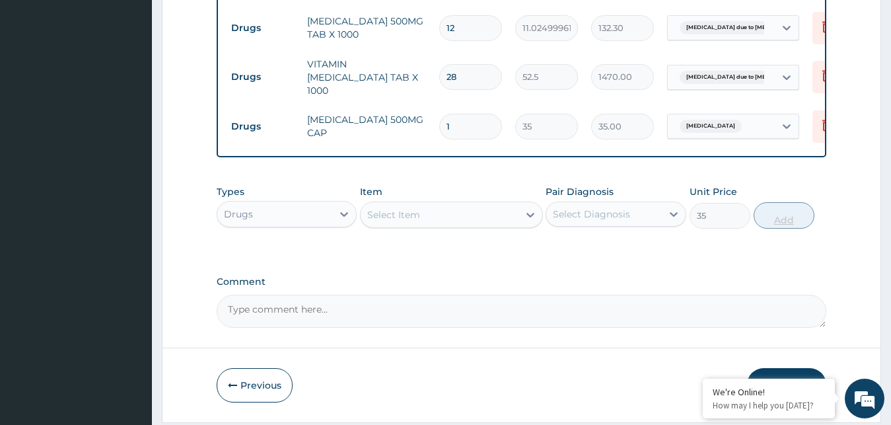
type input "0"
type input "14"
type input "490.00"
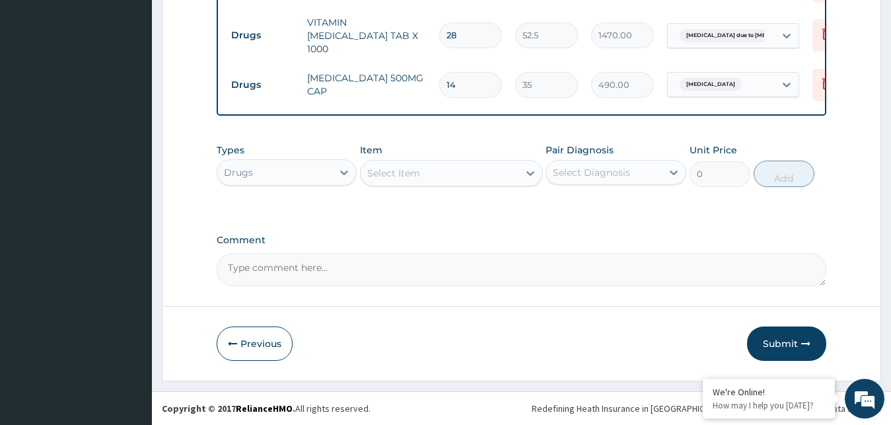
scroll to position [613, 0]
type input "14"
drag, startPoint x: 341, startPoint y: 172, endPoint x: 318, endPoint y: 182, distance: 24.6
click at [340, 172] on icon at bounding box center [344, 172] width 13 height 13
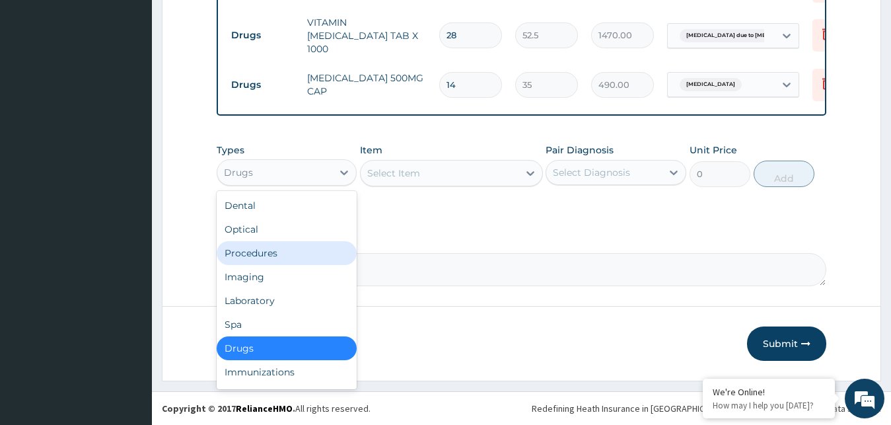
drag, startPoint x: 282, startPoint y: 254, endPoint x: 287, endPoint y: 243, distance: 11.5
click at [282, 252] on div "Procedures" at bounding box center [287, 253] width 141 height 24
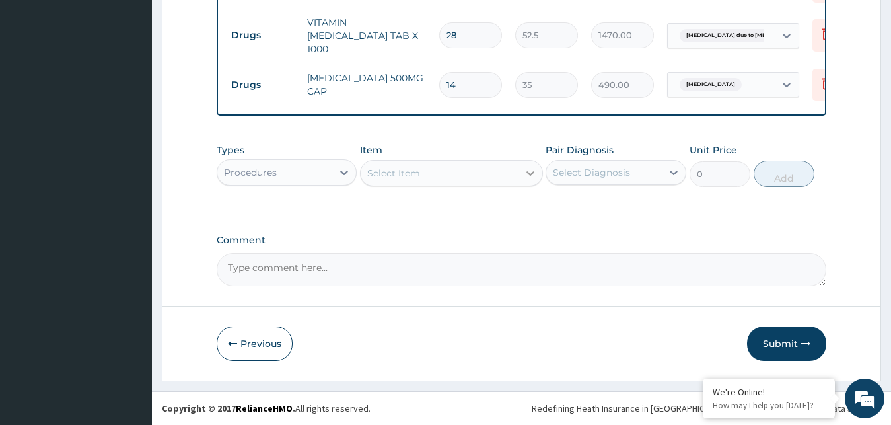
click at [526, 174] on icon at bounding box center [530, 173] width 13 height 13
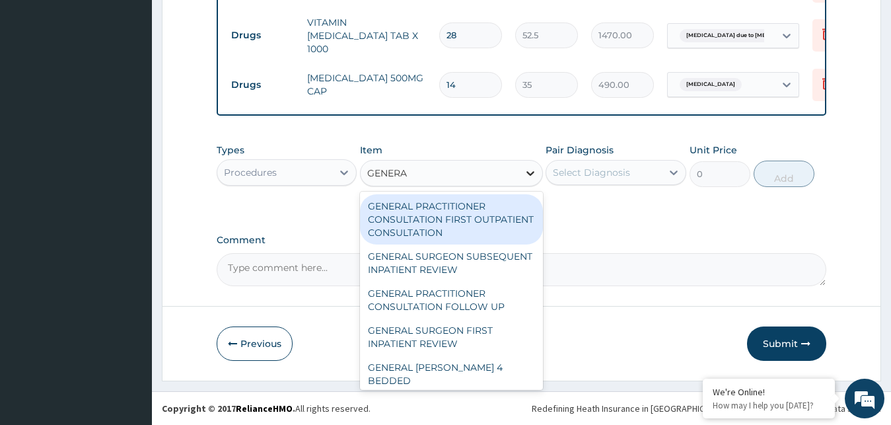
type input "GENERAL"
drag, startPoint x: 466, startPoint y: 224, endPoint x: 484, endPoint y: 215, distance: 19.5
click at [470, 224] on div "GENERAL PRACTITIONER CONSULTATION FIRST OUTPATIENT CONSULTATION" at bounding box center [451, 219] width 183 height 50
type input "3000"
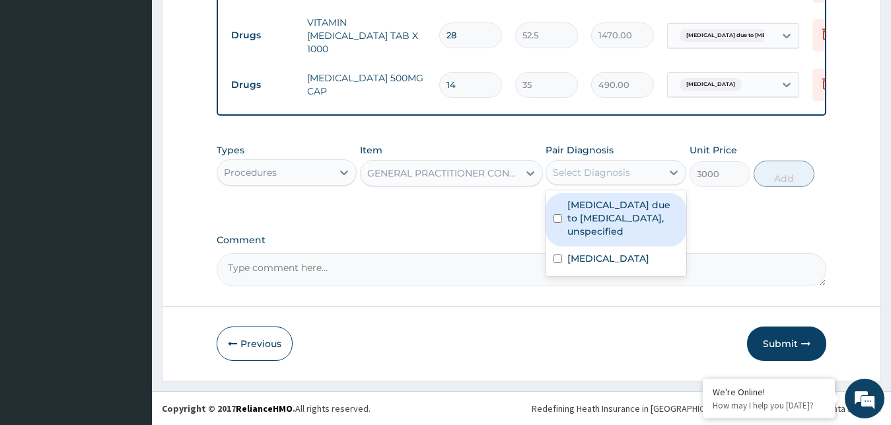
click at [632, 172] on div "Select Diagnosis" at bounding box center [604, 172] width 116 height 21
click at [587, 206] on label "[MEDICAL_DATA] due to [MEDICAL_DATA], unspecified" at bounding box center [623, 218] width 111 height 40
checkbox input "true"
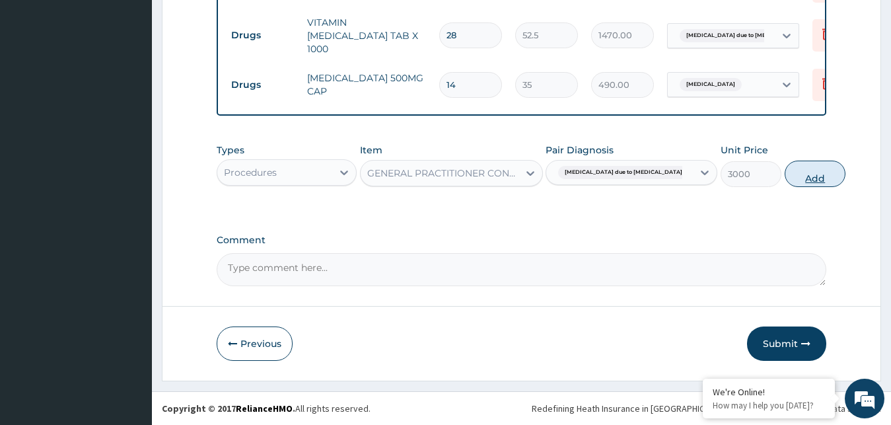
click at [785, 175] on button "Add" at bounding box center [815, 174] width 61 height 26
type input "0"
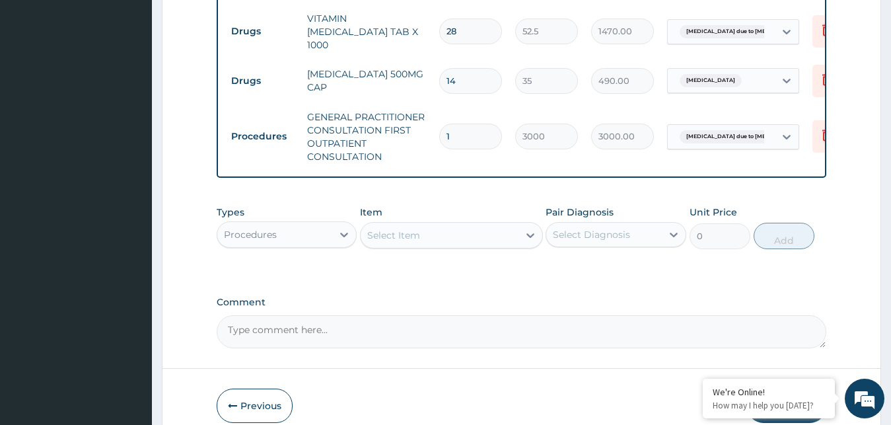
scroll to position [679, 0]
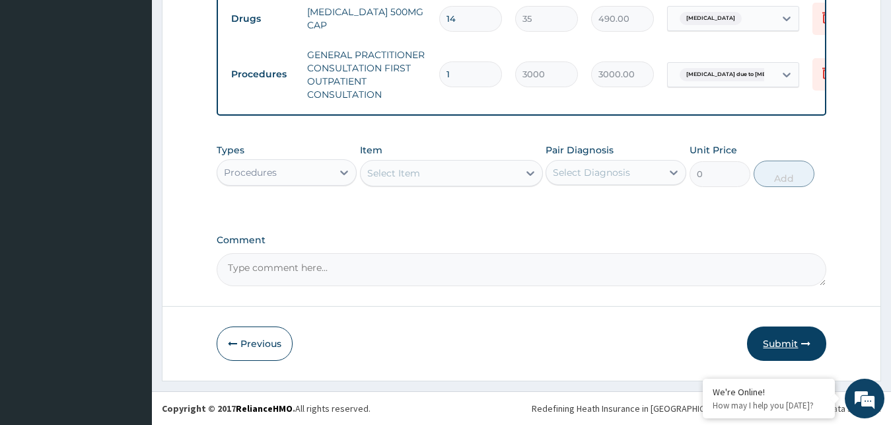
click at [785, 336] on button "Submit" at bounding box center [786, 343] width 79 height 34
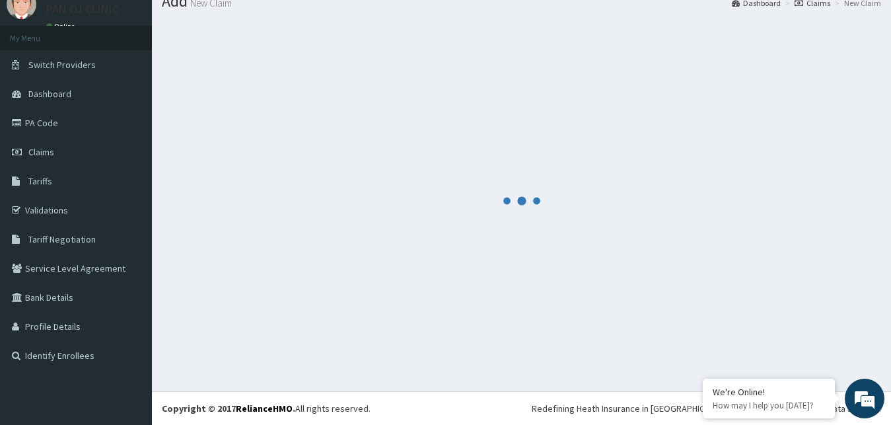
scroll to position [50, 0]
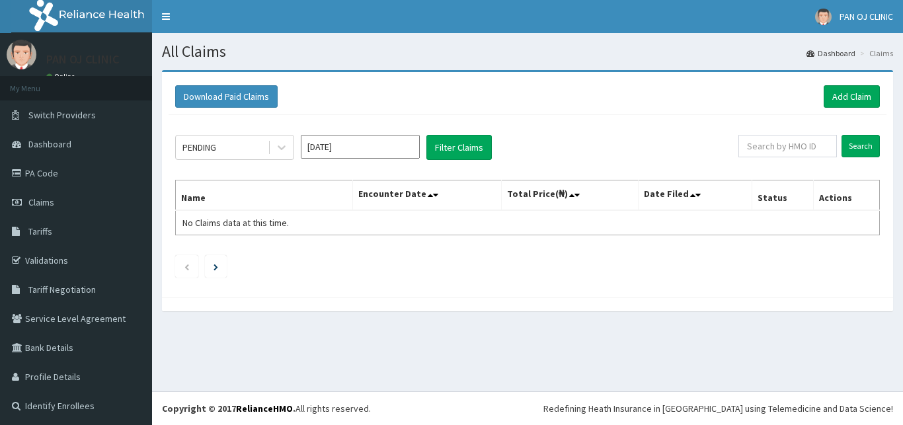
drag, startPoint x: 0, startPoint y: 0, endPoint x: 277, endPoint y: 163, distance: 321.0
click at [284, 155] on div at bounding box center [282, 147] width 24 height 24
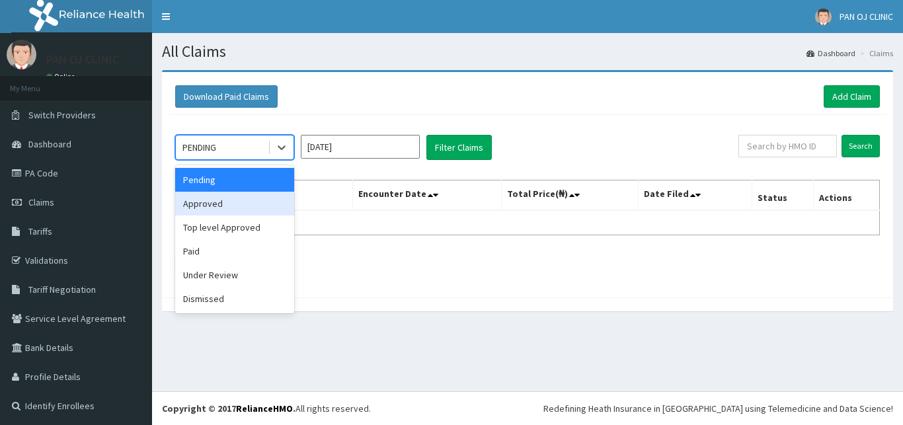
drag, startPoint x: 231, startPoint y: 204, endPoint x: 270, endPoint y: 186, distance: 42.0
click at [235, 204] on div "Approved" at bounding box center [234, 204] width 119 height 24
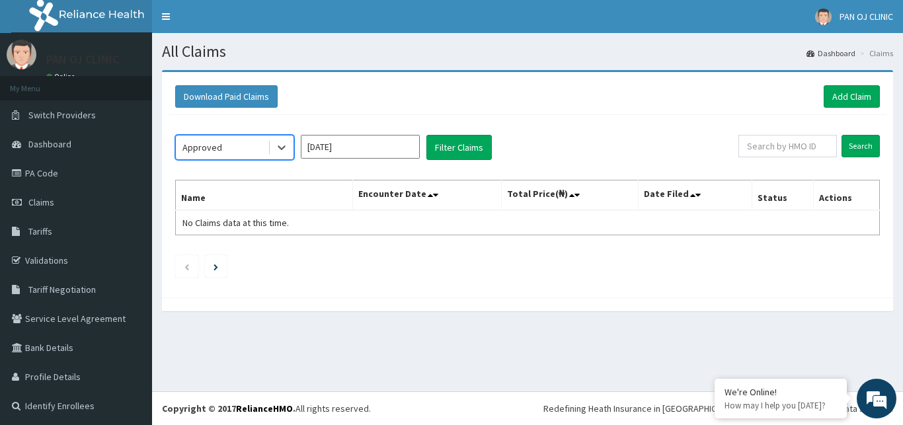
click at [381, 151] on input "[DATE]" at bounding box center [360, 147] width 119 height 24
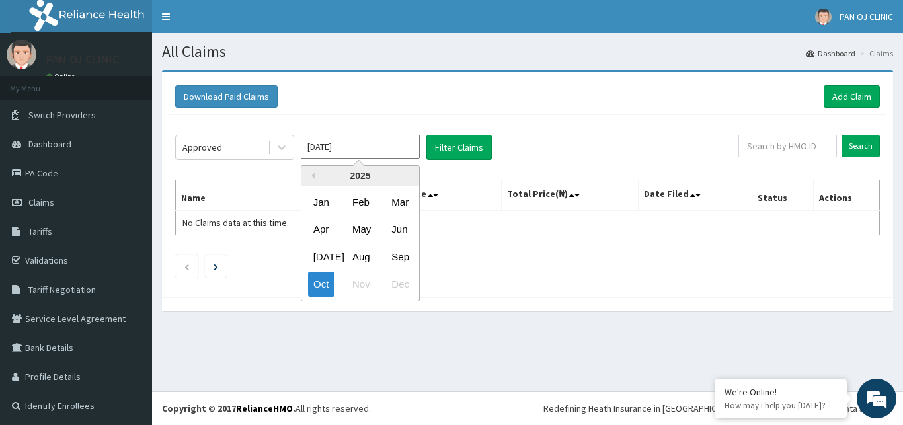
drag, startPoint x: 357, startPoint y: 256, endPoint x: 365, endPoint y: 227, distance: 29.5
click at [357, 256] on div "Aug" at bounding box center [360, 256] width 26 height 24
type input "Aug 2025"
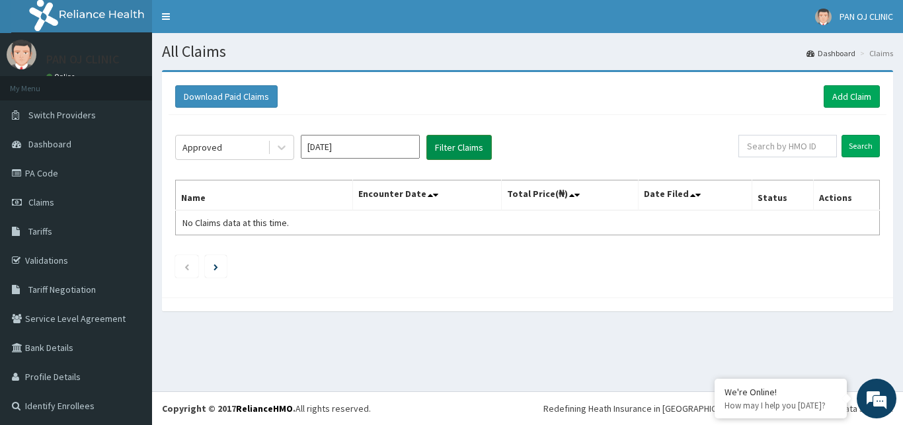
click at [463, 151] on button "Filter Claims" at bounding box center [458, 147] width 65 height 25
